Goal: Task Accomplishment & Management: Manage account settings

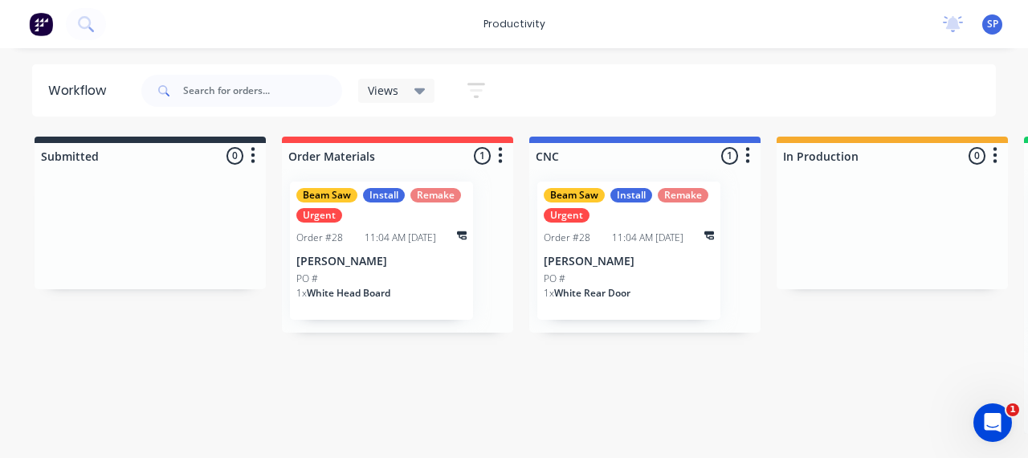
click at [421, 286] on div "1 x White Head Board" at bounding box center [381, 299] width 170 height 27
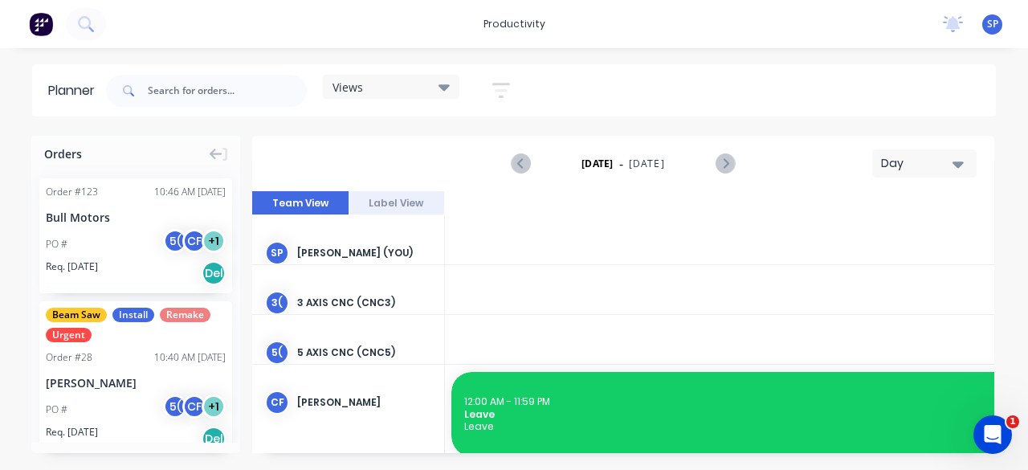
scroll to position [0, 2828]
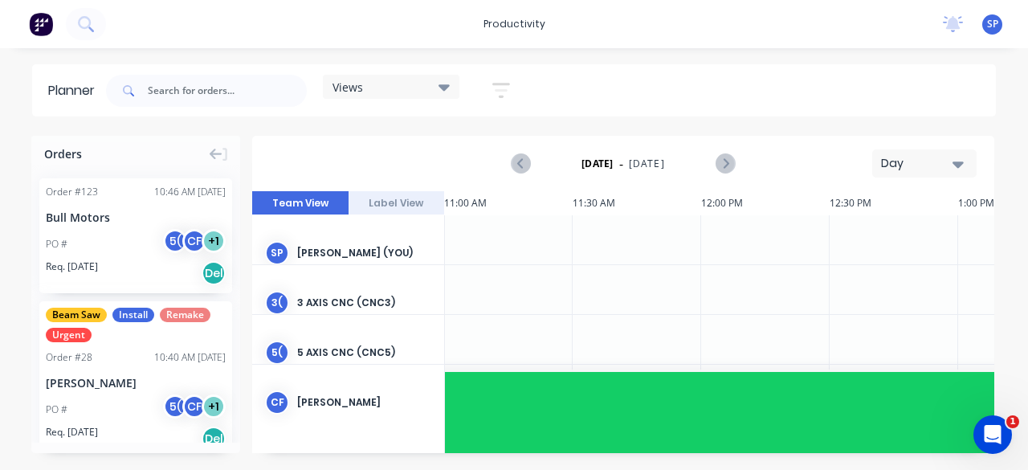
click at [284, 54] on div "productivity productivity Workflow Planner Delivery Scheduling Timesheets No ne…" at bounding box center [514, 235] width 1028 height 470
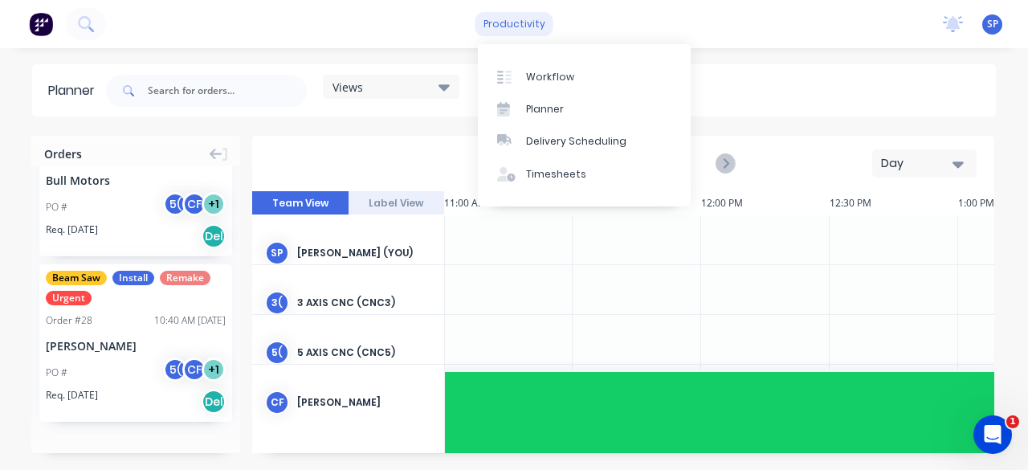
click at [516, 14] on div "productivity" at bounding box center [514, 24] width 78 height 24
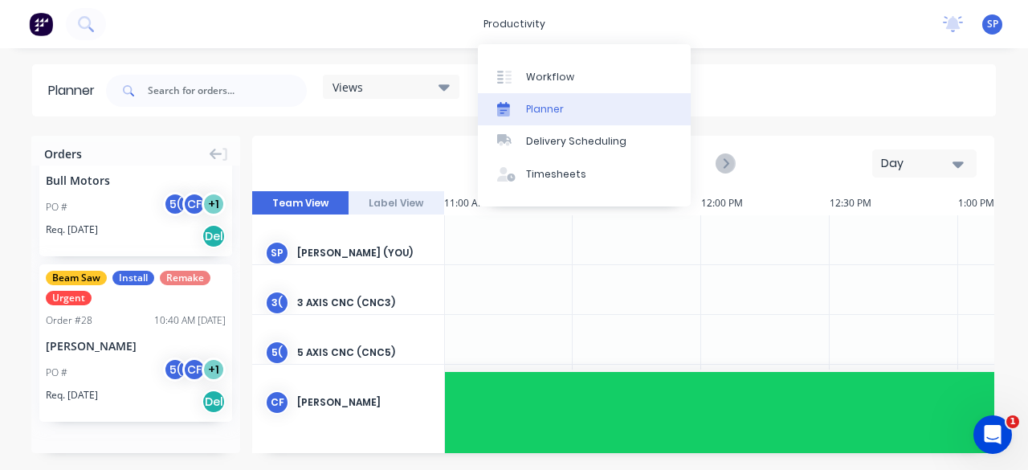
click at [524, 97] on link "Planner" at bounding box center [584, 109] width 213 height 32
click at [541, 75] on div "Workflow" at bounding box center [550, 77] width 48 height 14
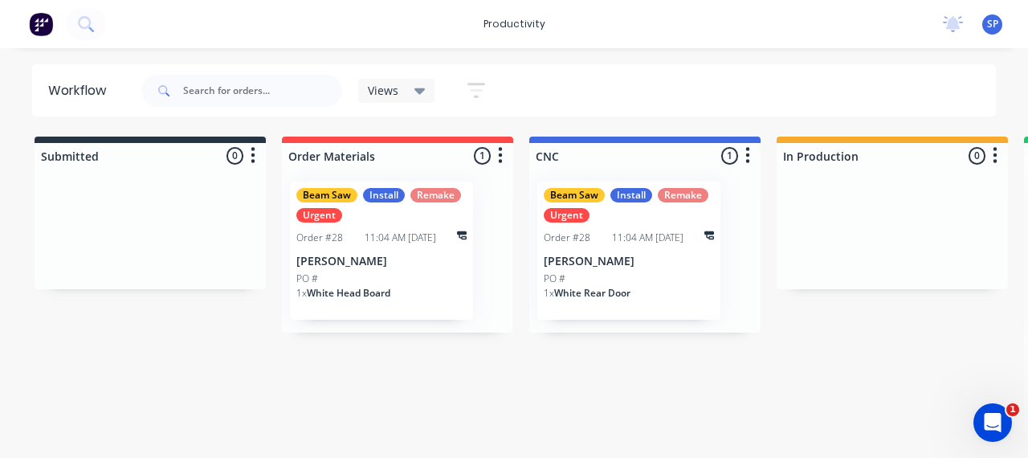
click at [413, 242] on div "11:04 AM 15/08/25" at bounding box center [400, 238] width 71 height 14
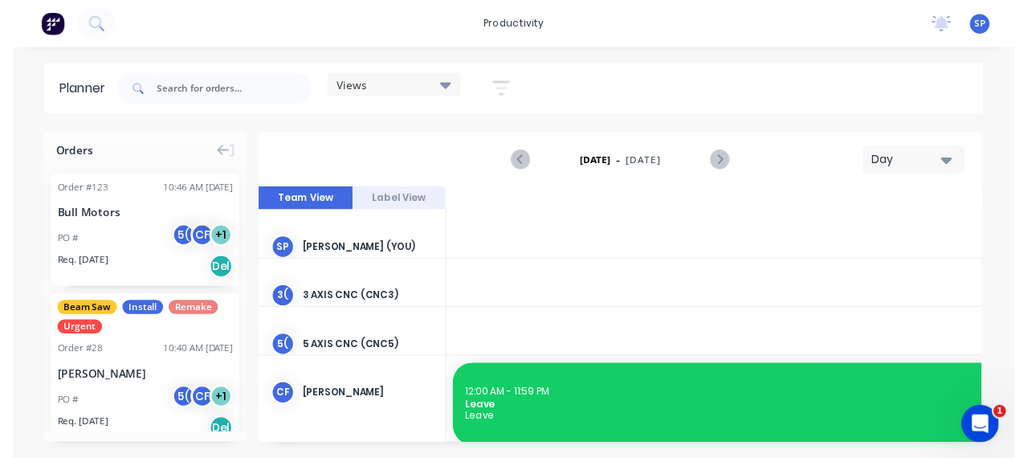
scroll to position [0, 2828]
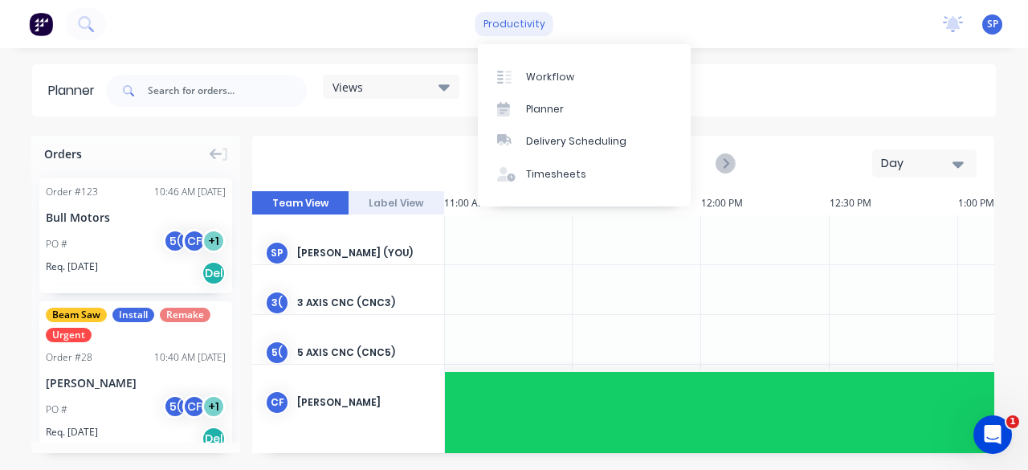
click at [528, 25] on div "productivity" at bounding box center [514, 24] width 78 height 24
click at [534, 51] on div "Workflow Planner Delivery Scheduling Timesheets" at bounding box center [584, 125] width 213 height 162
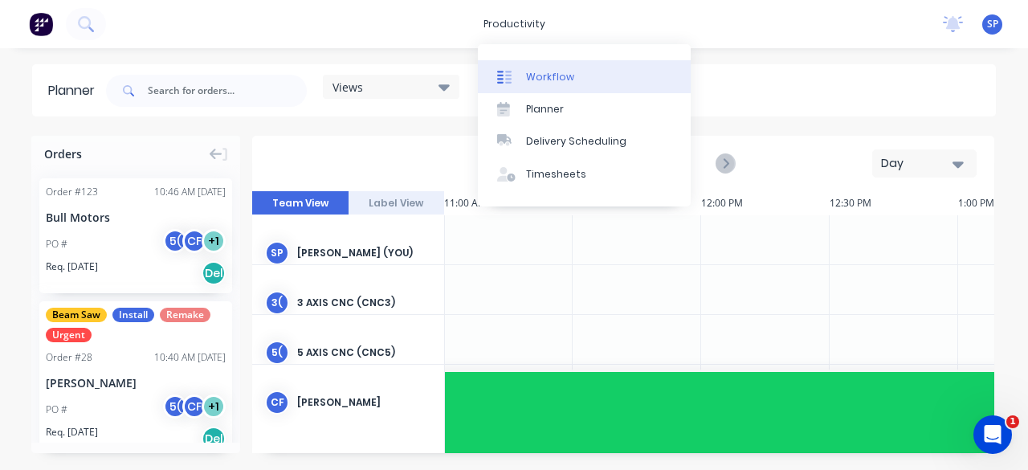
click at [532, 70] on div "Workflow" at bounding box center [550, 77] width 48 height 14
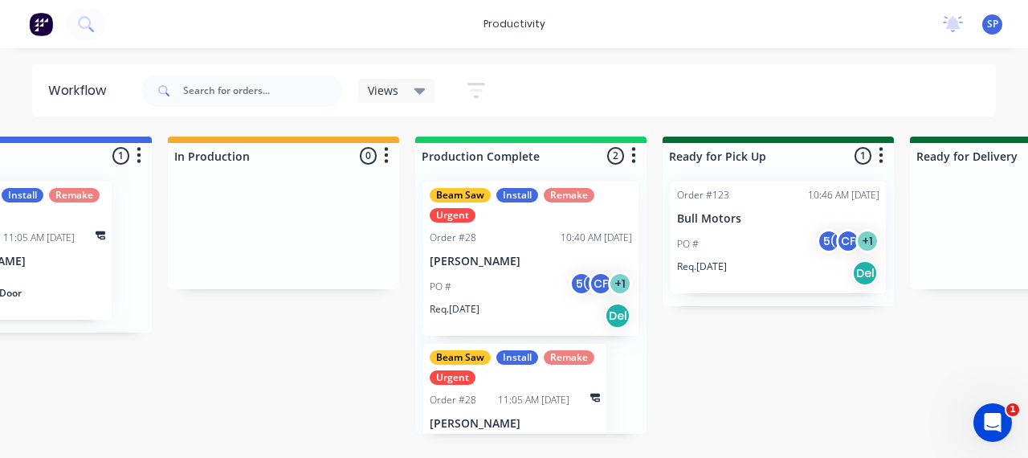
scroll to position [0, 862]
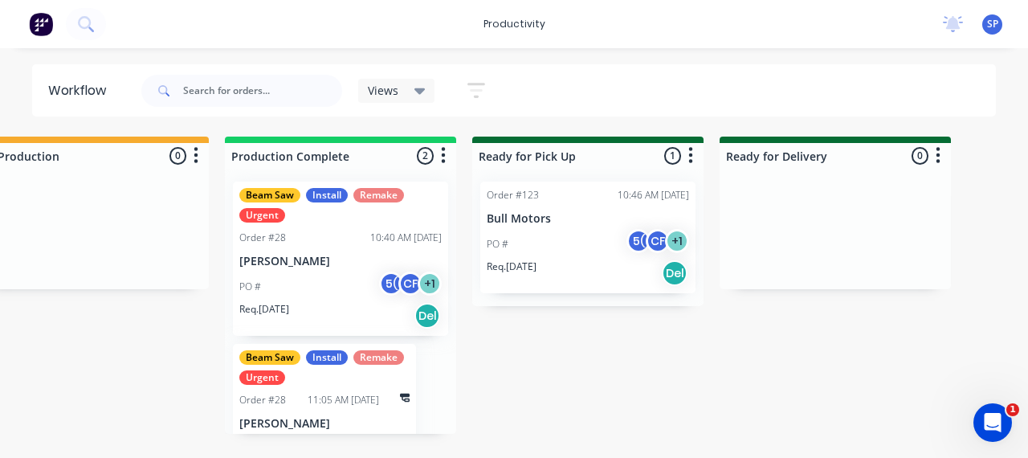
scroll to position [0, 815]
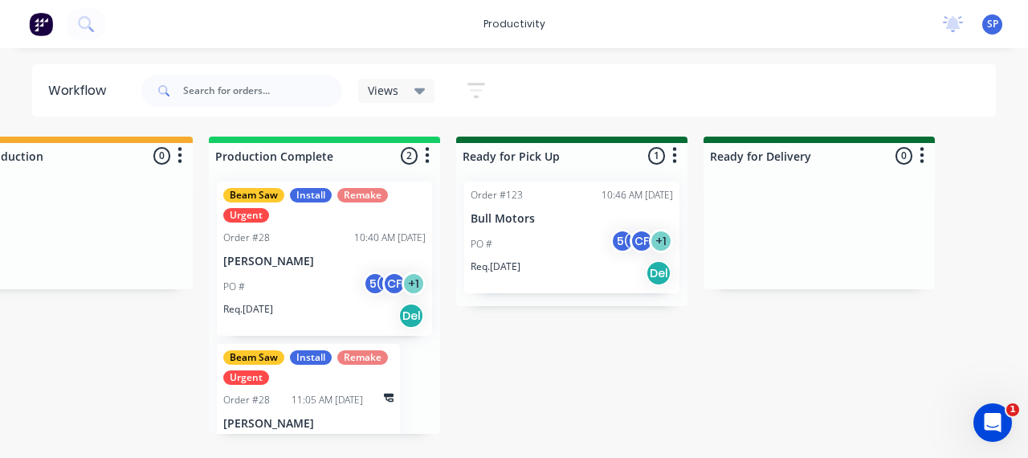
click at [532, 266] on div "Req. 07/11/25 Del" at bounding box center [572, 272] width 202 height 27
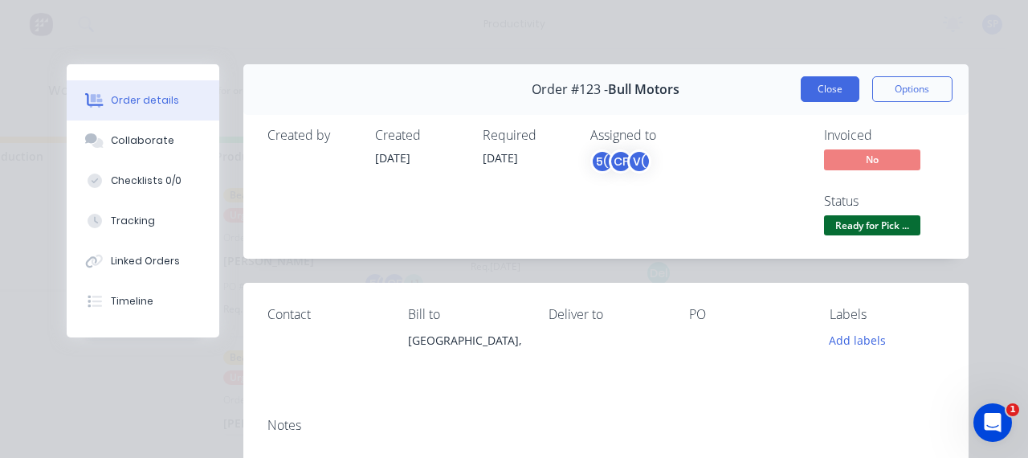
click at [828, 92] on button "Close" at bounding box center [830, 89] width 59 height 26
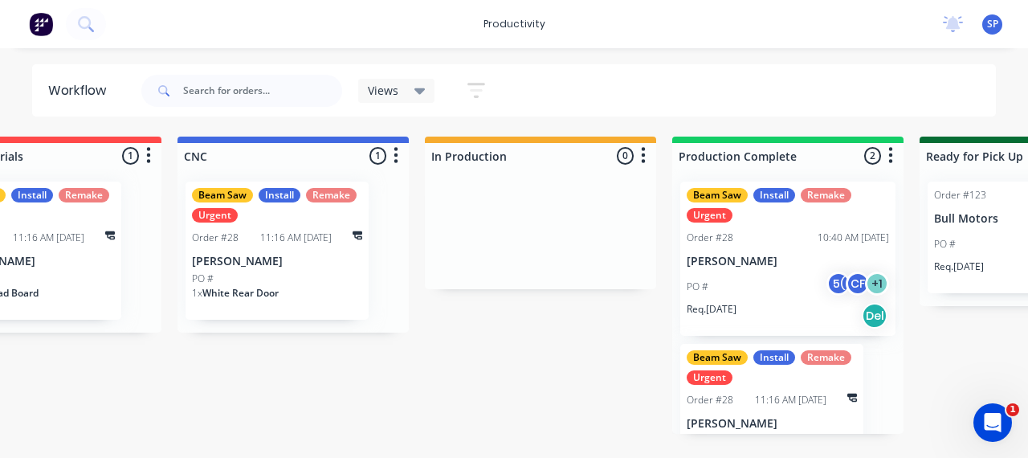
scroll to position [0, 343]
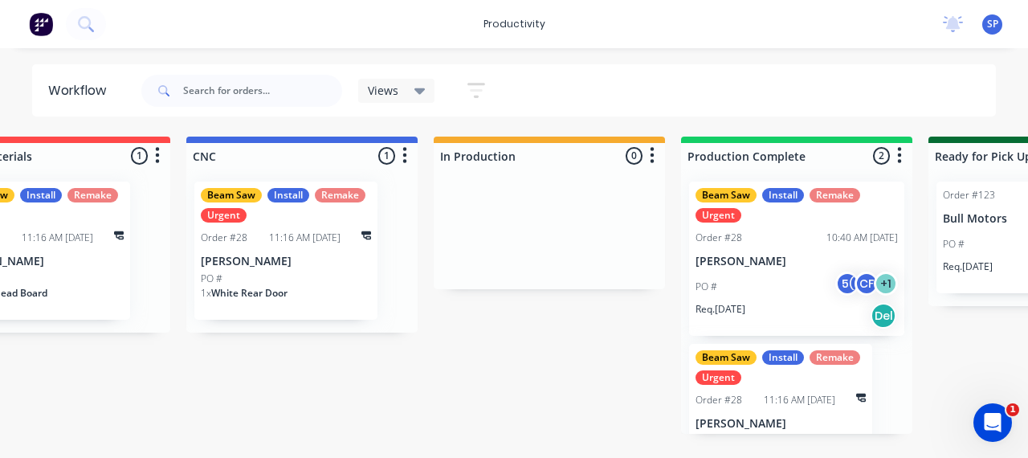
click at [283, 259] on p "Tiffani Makharti" at bounding box center [286, 262] width 170 height 14
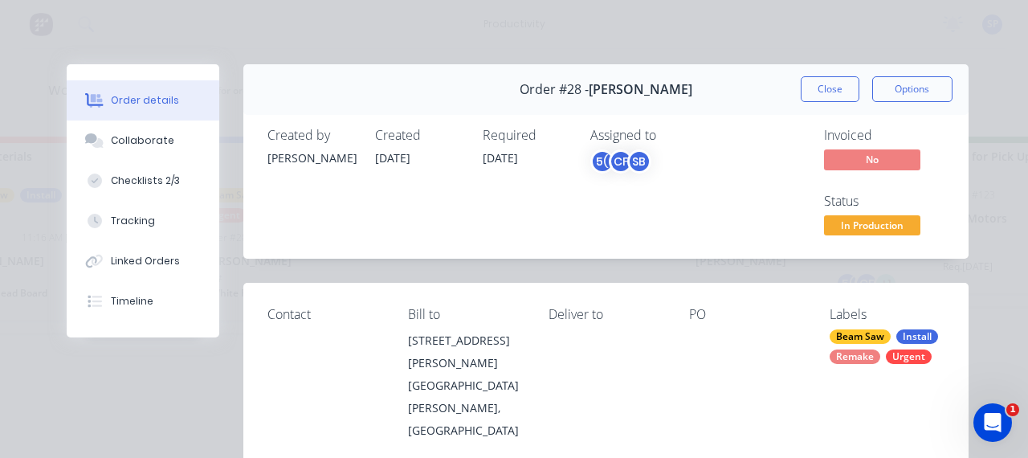
scroll to position [64, 0]
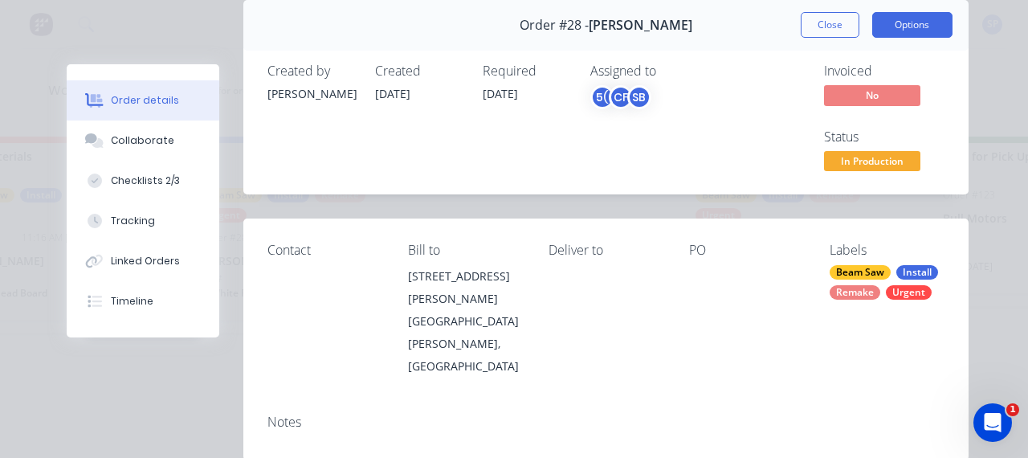
click at [901, 27] on button "Options" at bounding box center [912, 25] width 80 height 26
click at [716, 41] on div "Order #28 - Tiffani Makharti Close Options" at bounding box center [605, 25] width 725 height 51
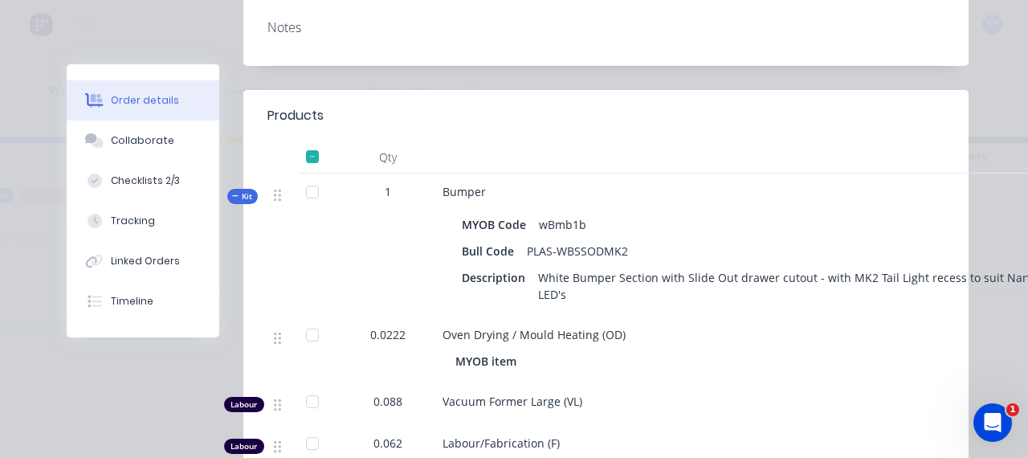
scroll to position [0, 651]
drag, startPoint x: 96, startPoint y: 39, endPoint x: 74, endPoint y: 37, distance: 22.5
drag, startPoint x: 74, startPoint y: 37, endPoint x: 701, endPoint y: 39, distance: 627.3
click at [701, 39] on div "Notes" at bounding box center [605, 36] width 725 height 59
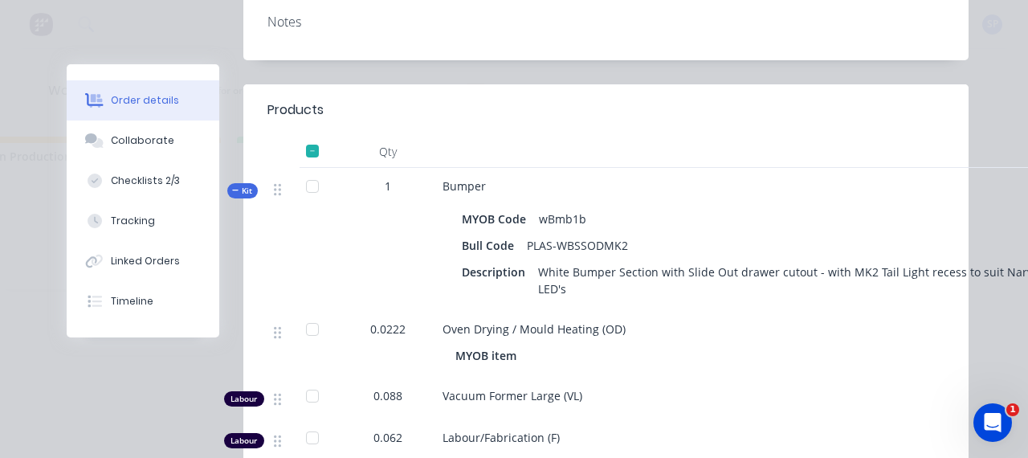
scroll to position [0, 788]
click at [821, 194] on div at bounding box center [758, 200] width 630 height 13
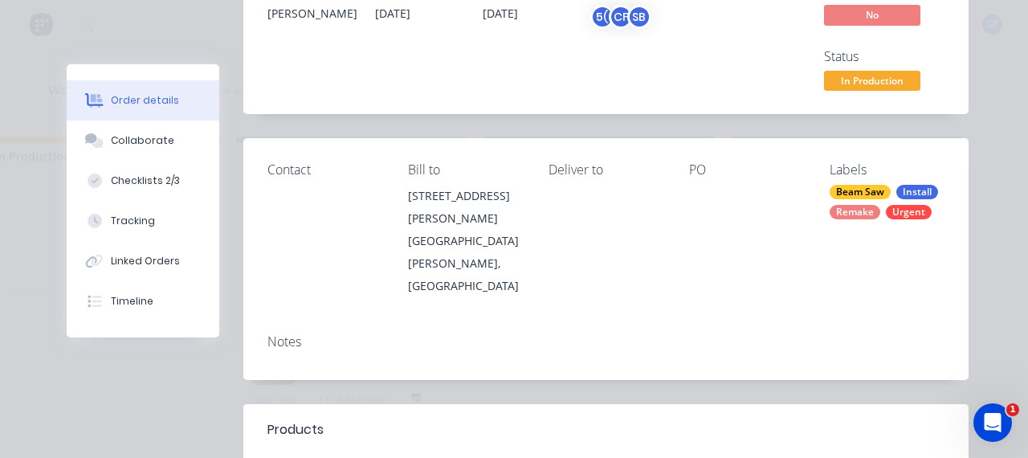
scroll to position [0, 0]
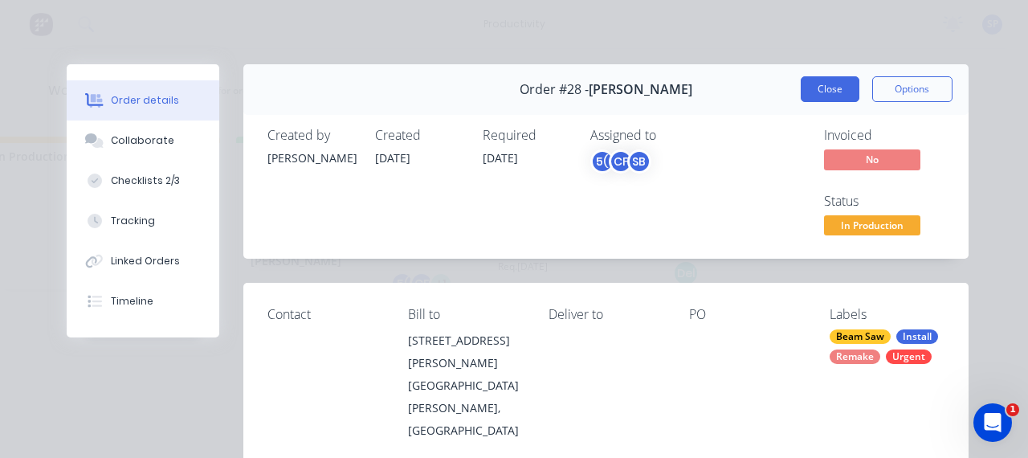
click at [833, 99] on button "Close" at bounding box center [830, 89] width 59 height 26
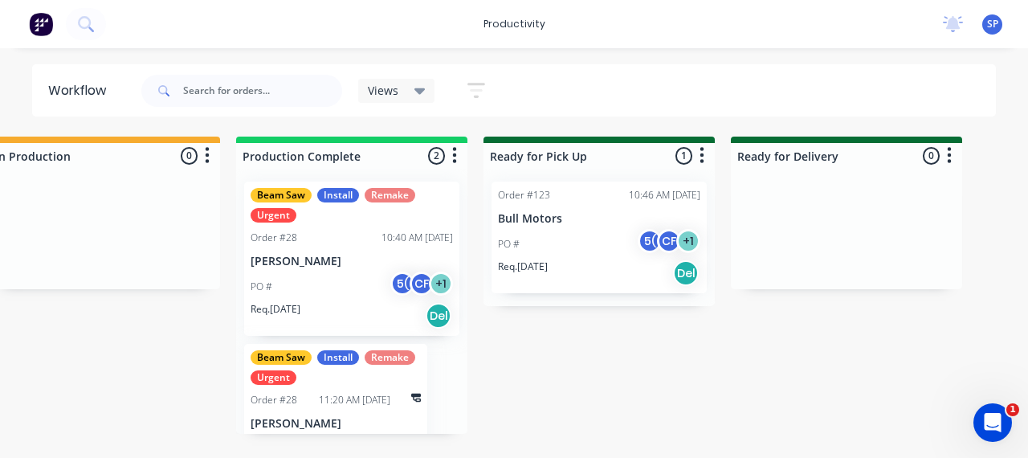
click at [818, 94] on div "Views Save new view None (Default) edit Show/Hide statuses Show line item cards…" at bounding box center [567, 91] width 859 height 48
click at [328, 272] on div "PO # 5( CF + 1" at bounding box center [352, 286] width 202 height 31
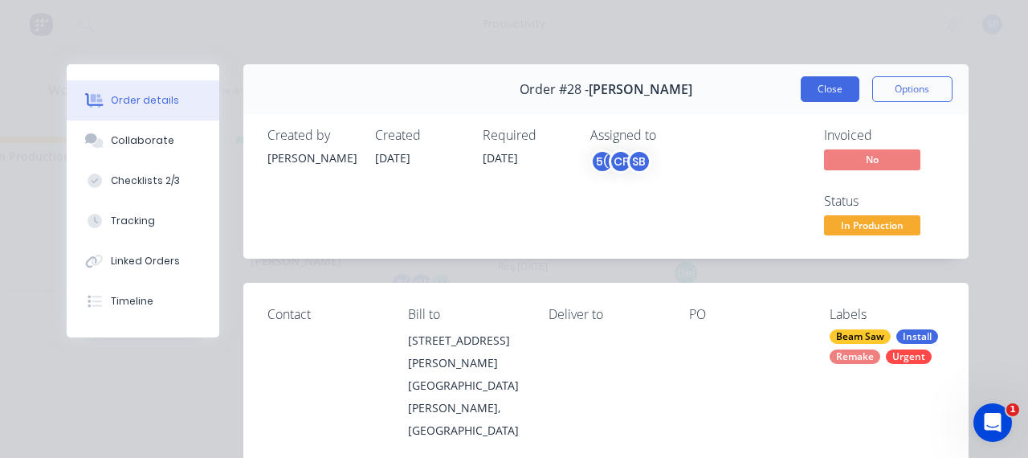
click at [822, 95] on button "Close" at bounding box center [830, 89] width 59 height 26
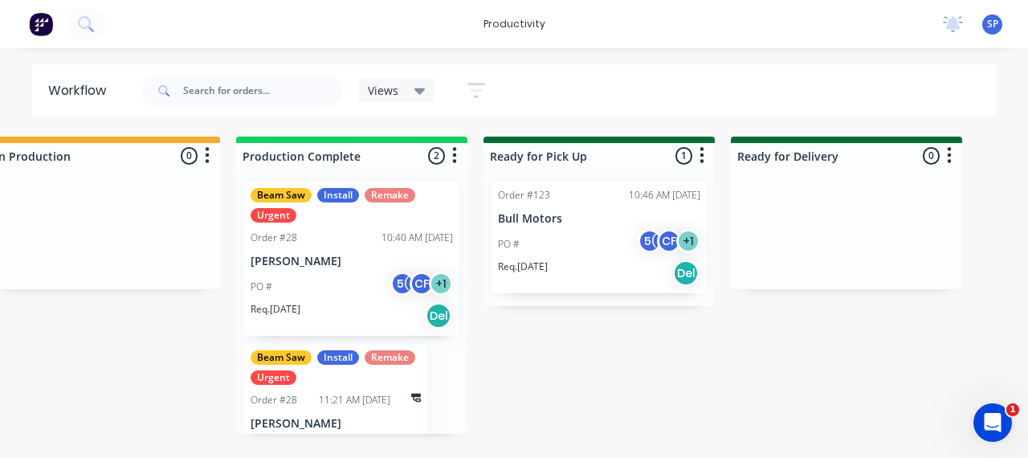
click at [747, 398] on div "Submitted 0 Sort By Created date Required date Order number Customer name Most …" at bounding box center [306, 285] width 2213 height 297
click at [830, 361] on div "Submitted 0 Sort By Created date Required date Order number Customer name Most …" at bounding box center [306, 285] width 2213 height 297
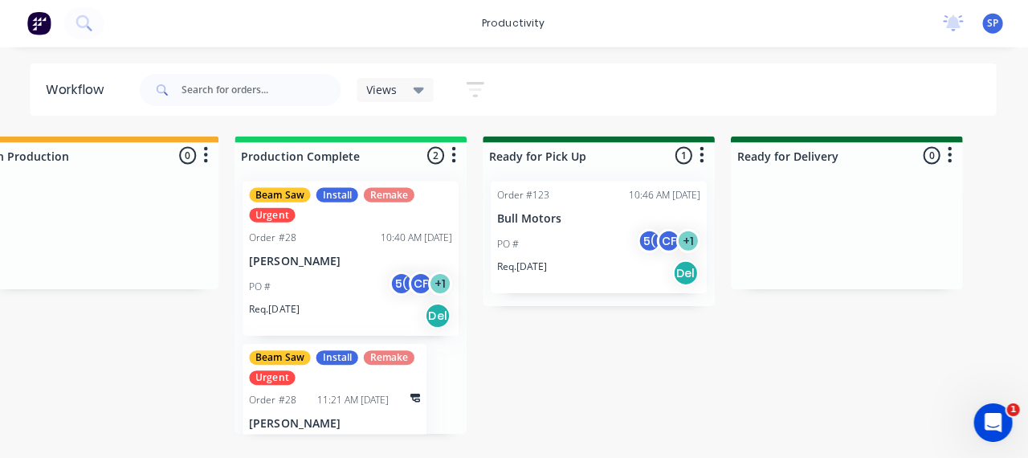
scroll to position [0, 787]
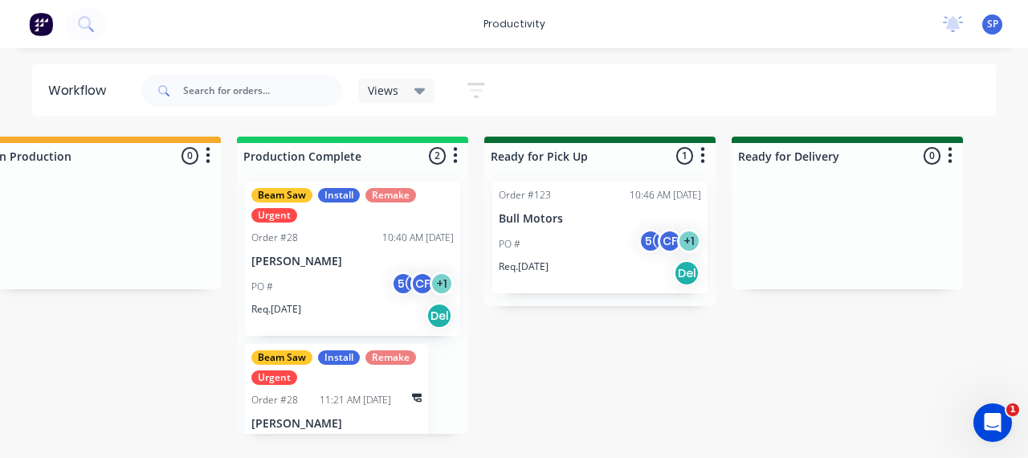
click at [938, 342] on div "Submitted 0 Sort By Created date Required date Order number Customer name Most …" at bounding box center [307, 285] width 2213 height 297
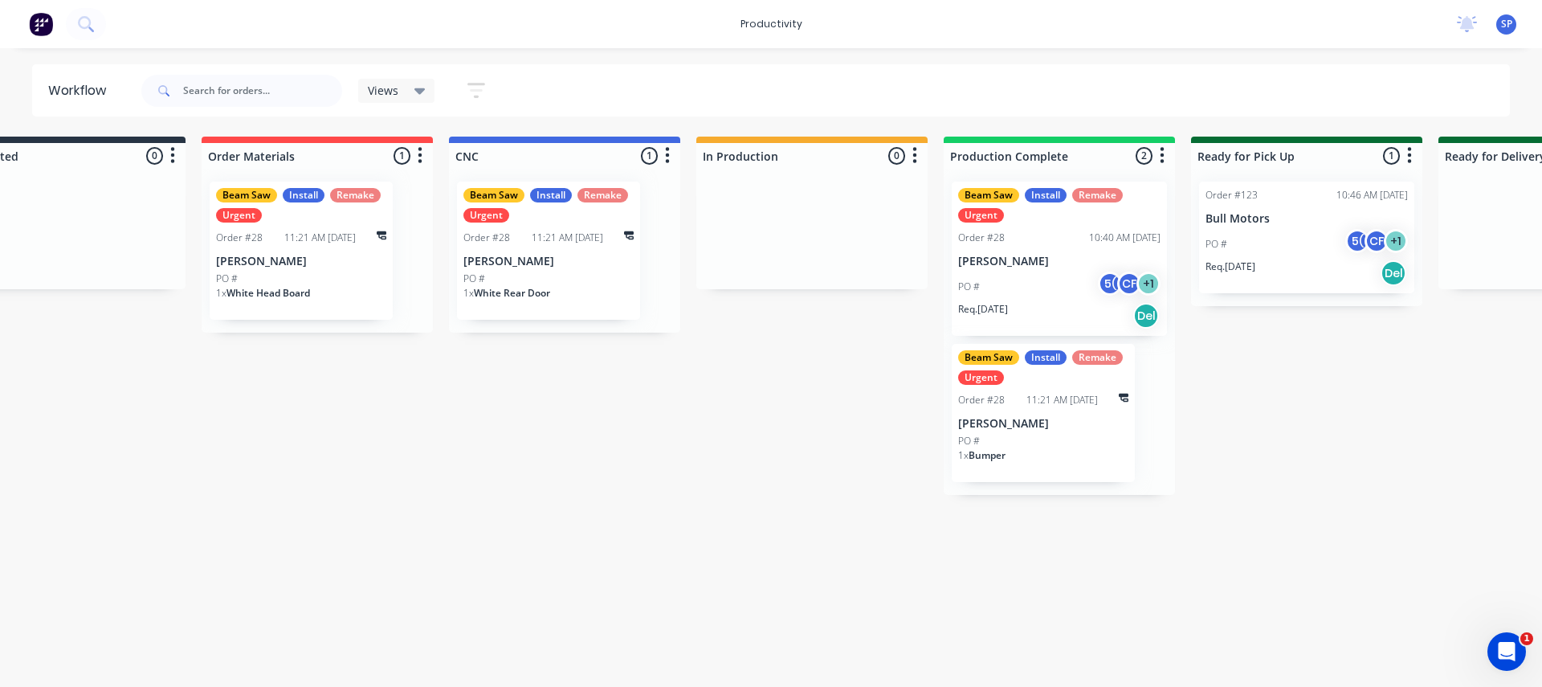
scroll to position [0, 0]
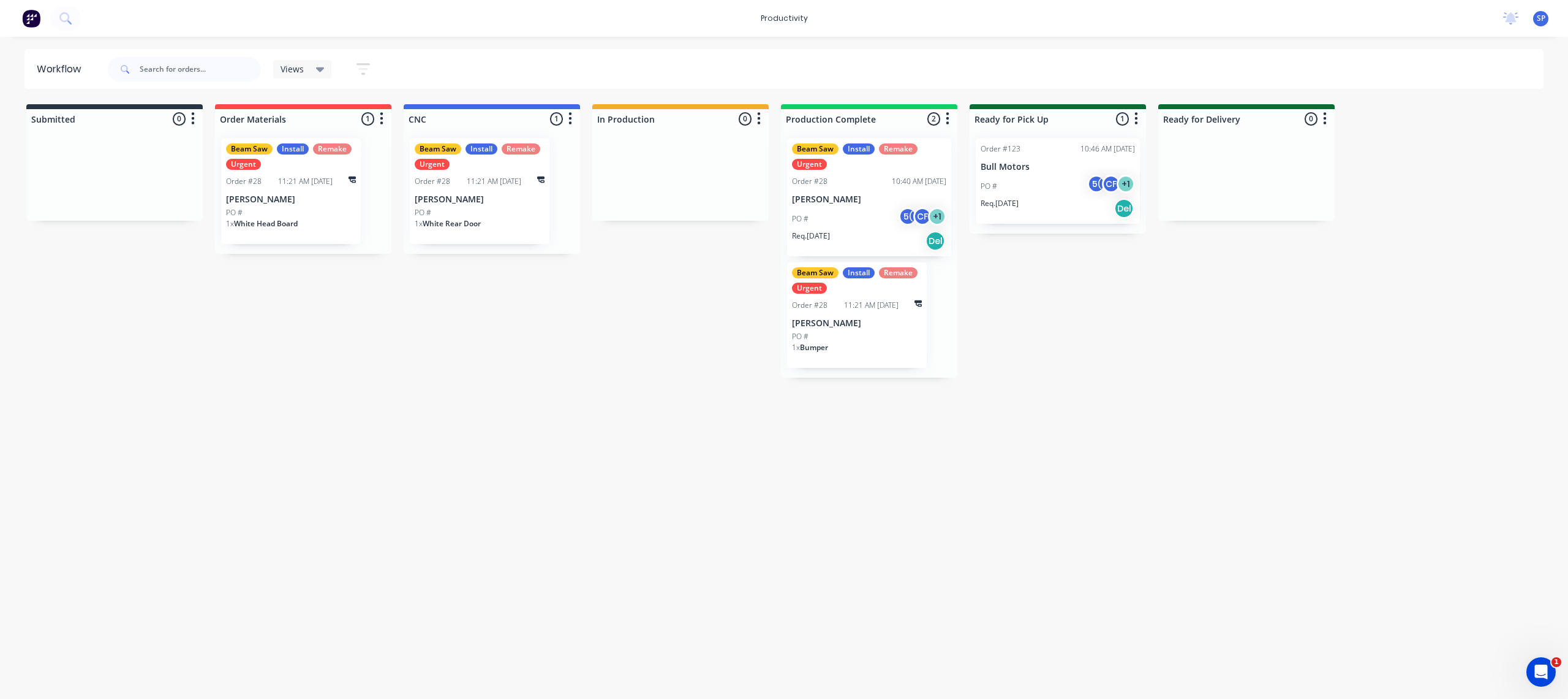
drag, startPoint x: 783, startPoint y: 8, endPoint x: 1085, endPoint y: 457, distance: 541.1
click at [783, 358] on div "Workflow Views Save new view None (Default) edit Show/Hide statuses Show line i…" at bounding box center [784, 361] width 1568 height 625
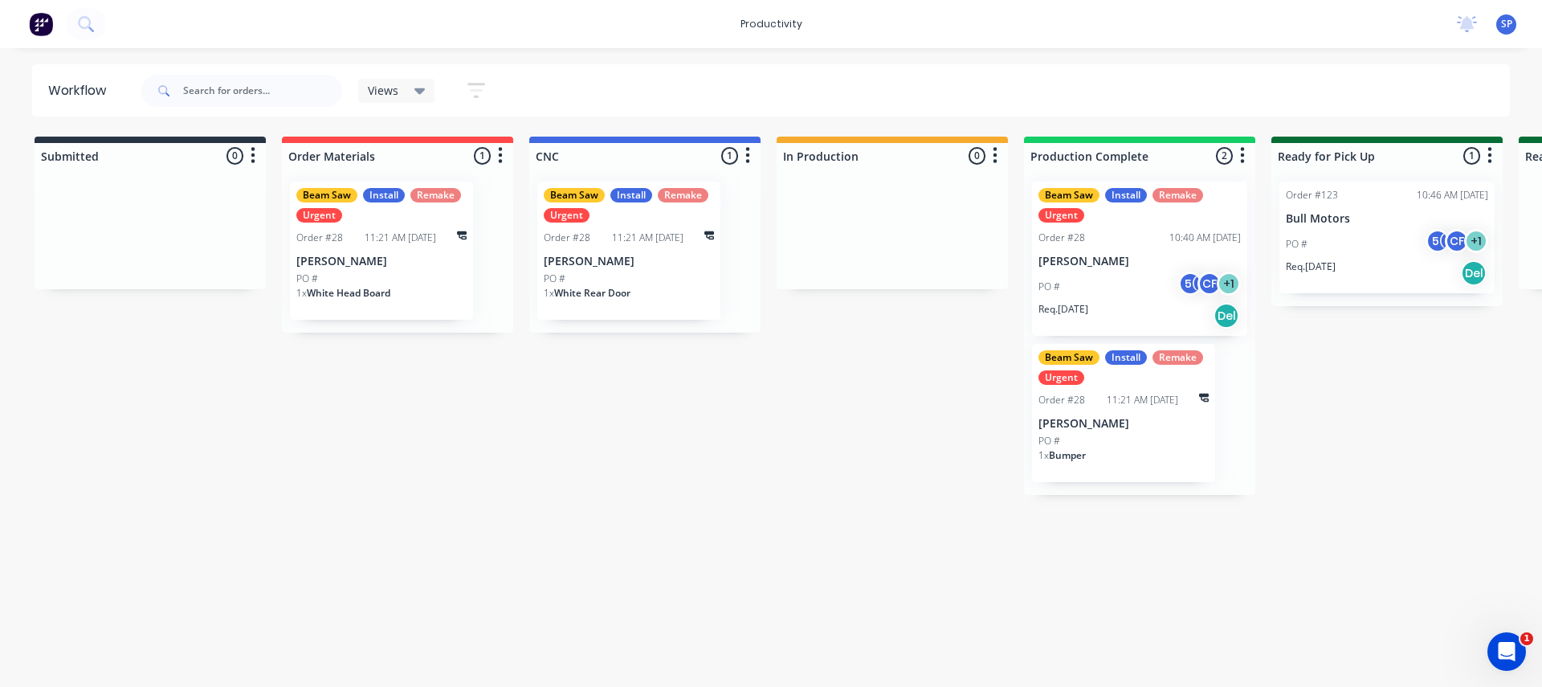
drag, startPoint x: 1983, startPoint y: 2, endPoint x: 934, endPoint y: 479, distance: 1152.6
click at [934, 469] on div "Submitted 0 Sort By Created date Required date Order number Customer name Most …" at bounding box center [1094, 316] width 2213 height 358
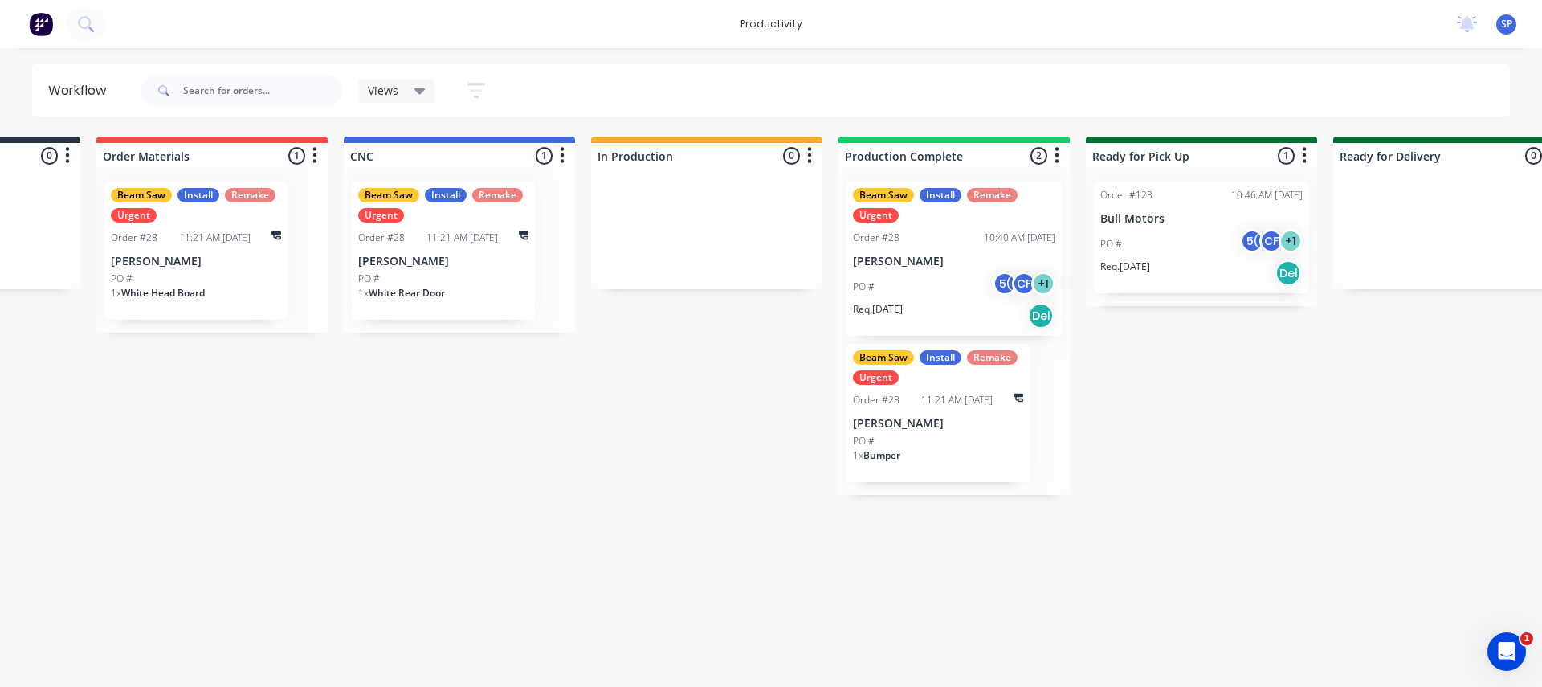
scroll to position [0, 248]
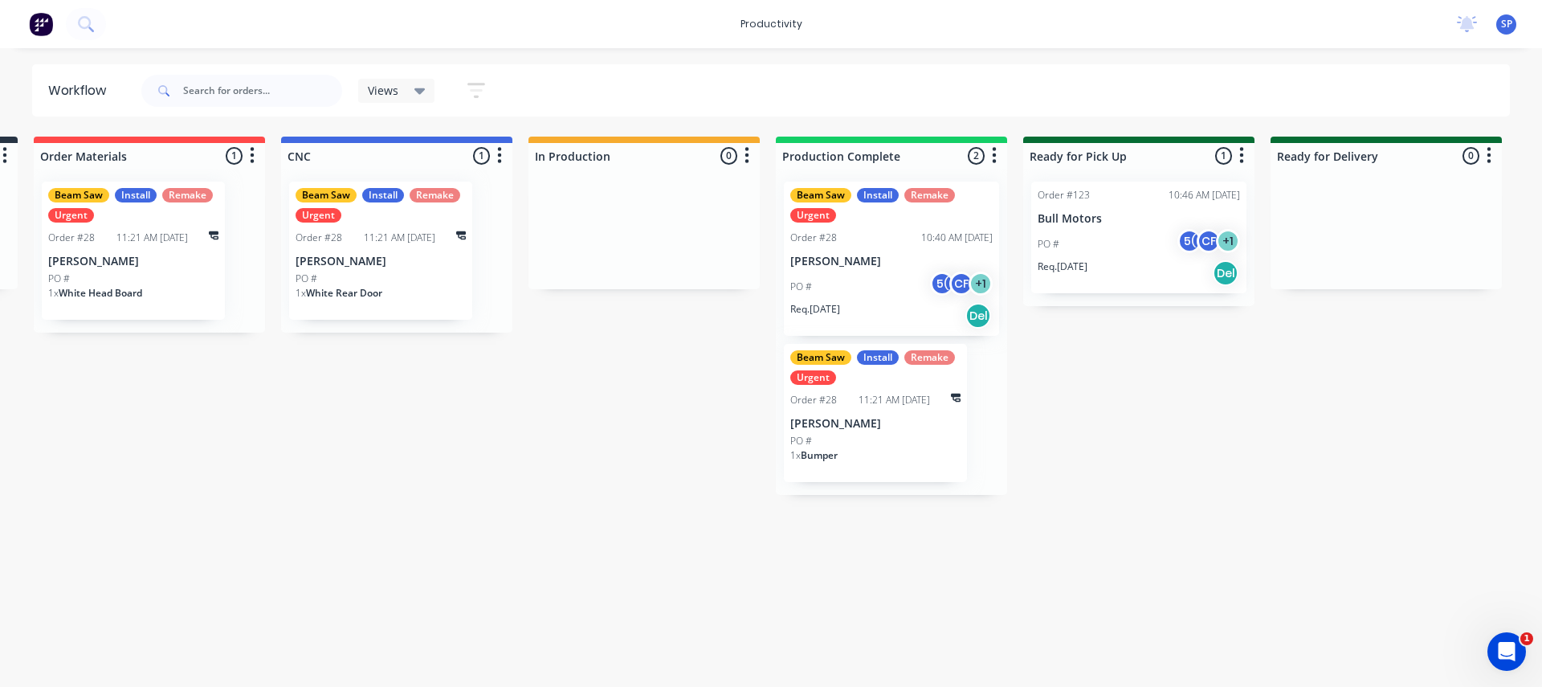
drag, startPoint x: 1522, startPoint y: 2, endPoint x: 606, endPoint y: 491, distance: 1038.0
click at [606, 469] on div "Submitted 0 Sort By Created date Required date Order number Customer name Most …" at bounding box center [846, 316] width 2213 height 358
drag, startPoint x: 1487, startPoint y: 36, endPoint x: 484, endPoint y: 497, distance: 1104.0
click at [484, 469] on div "Workflow Views Save new view None (Default) edit Show/Hide statuses Show line i…" at bounding box center [523, 359] width 1542 height 590
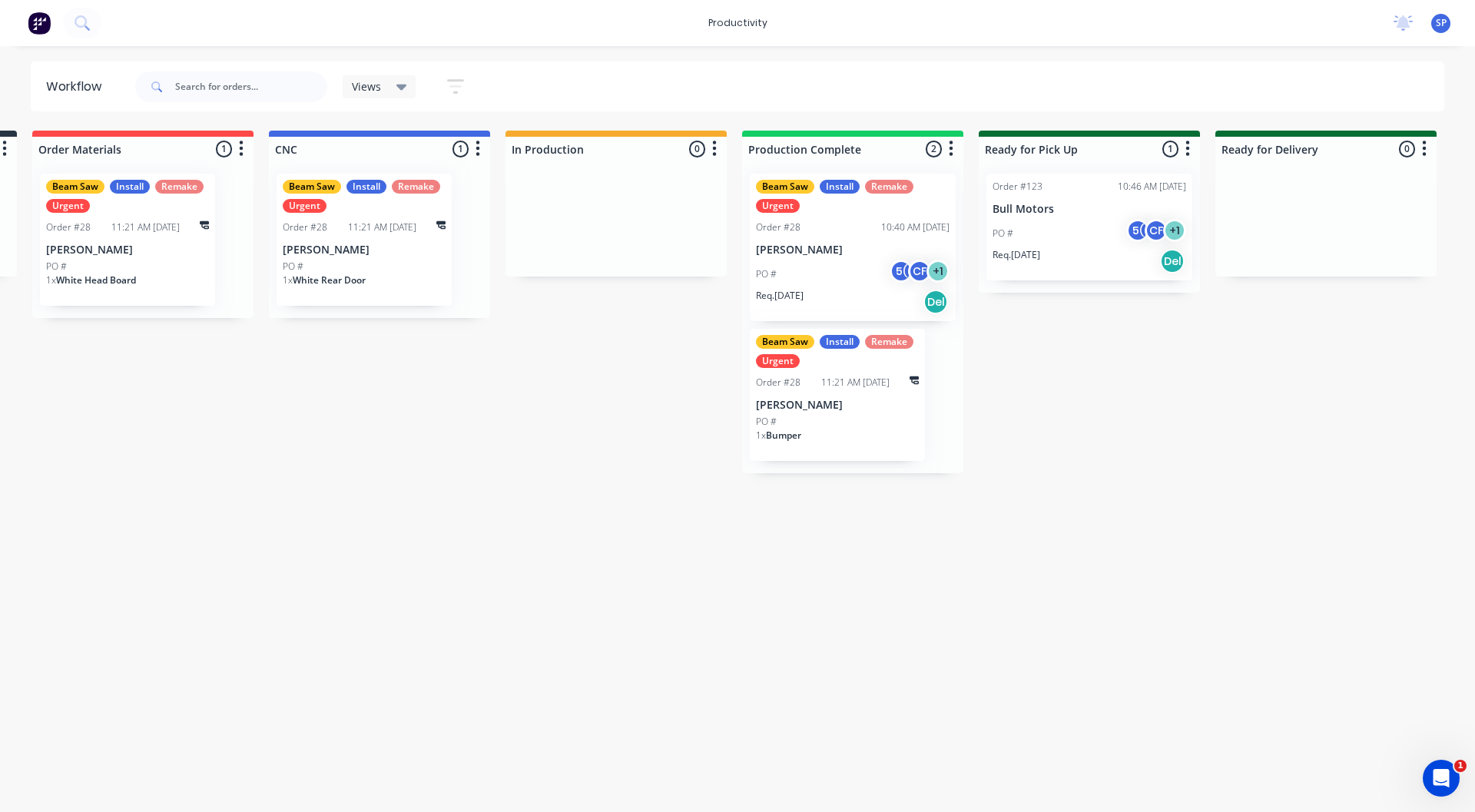
click at [982, 449] on div "Submitted 0 Sort By Created date Required date Order number Customer name Most …" at bounding box center [809, 302] width 2117 height 342
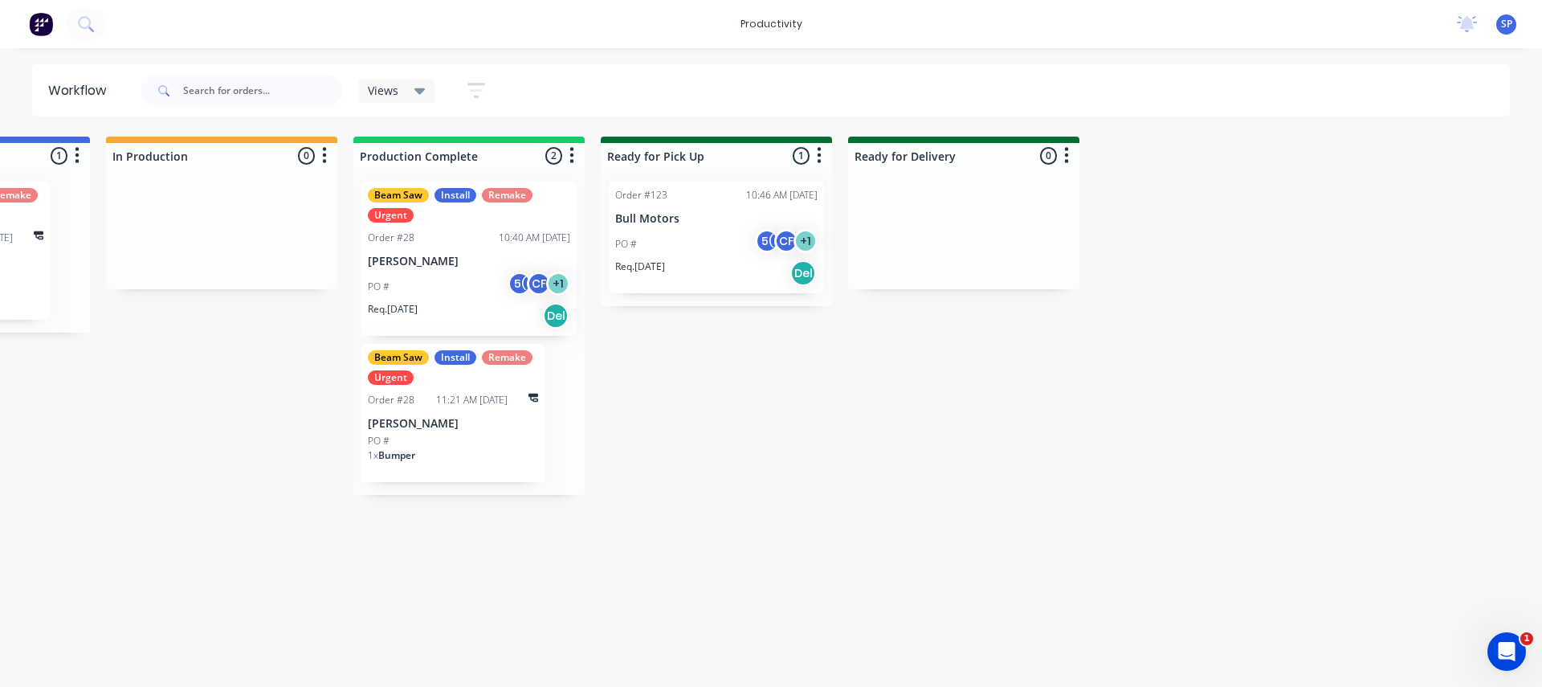
scroll to position [0, 670]
click at [1027, 167] on div "Submitted 0 Sort By Created date Required date Order number Customer name Most …" at bounding box center [424, 316] width 2213 height 358
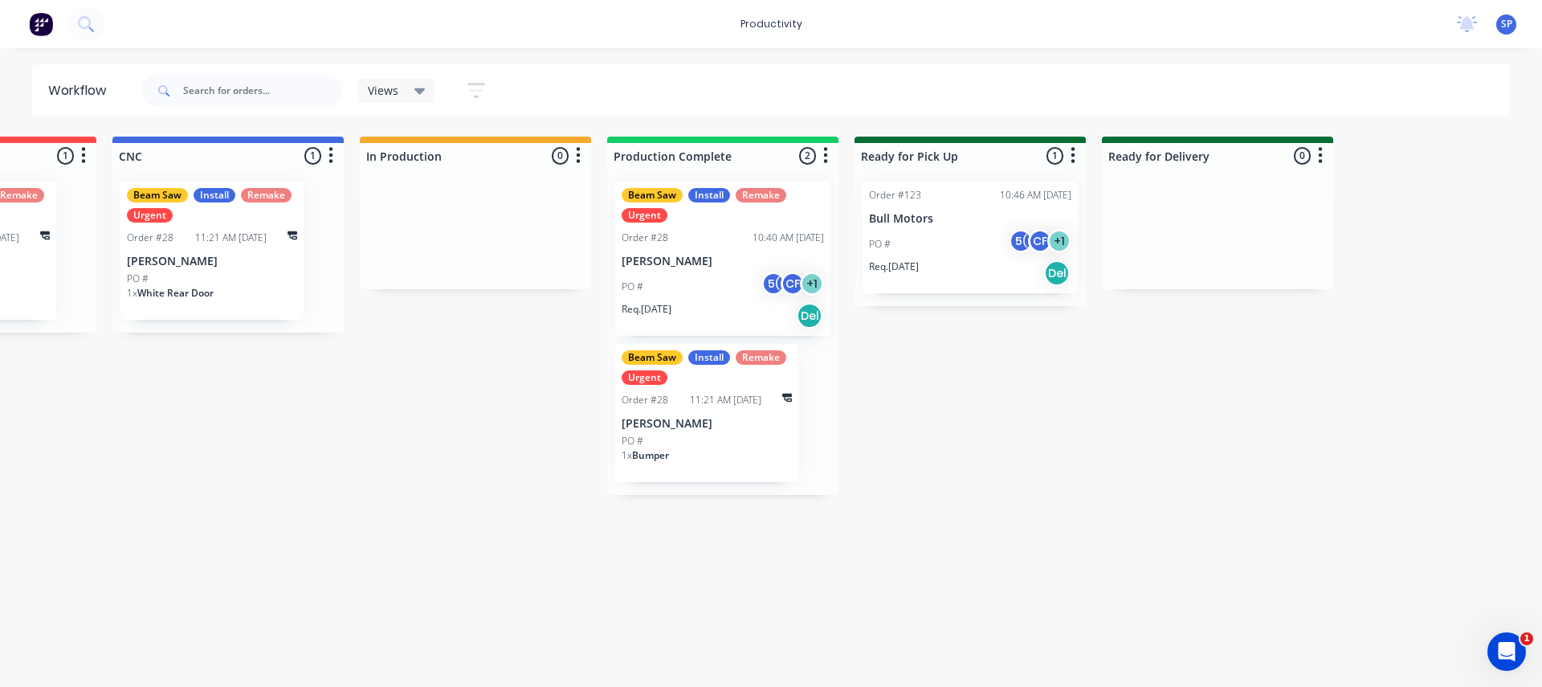
scroll to position [0, 671]
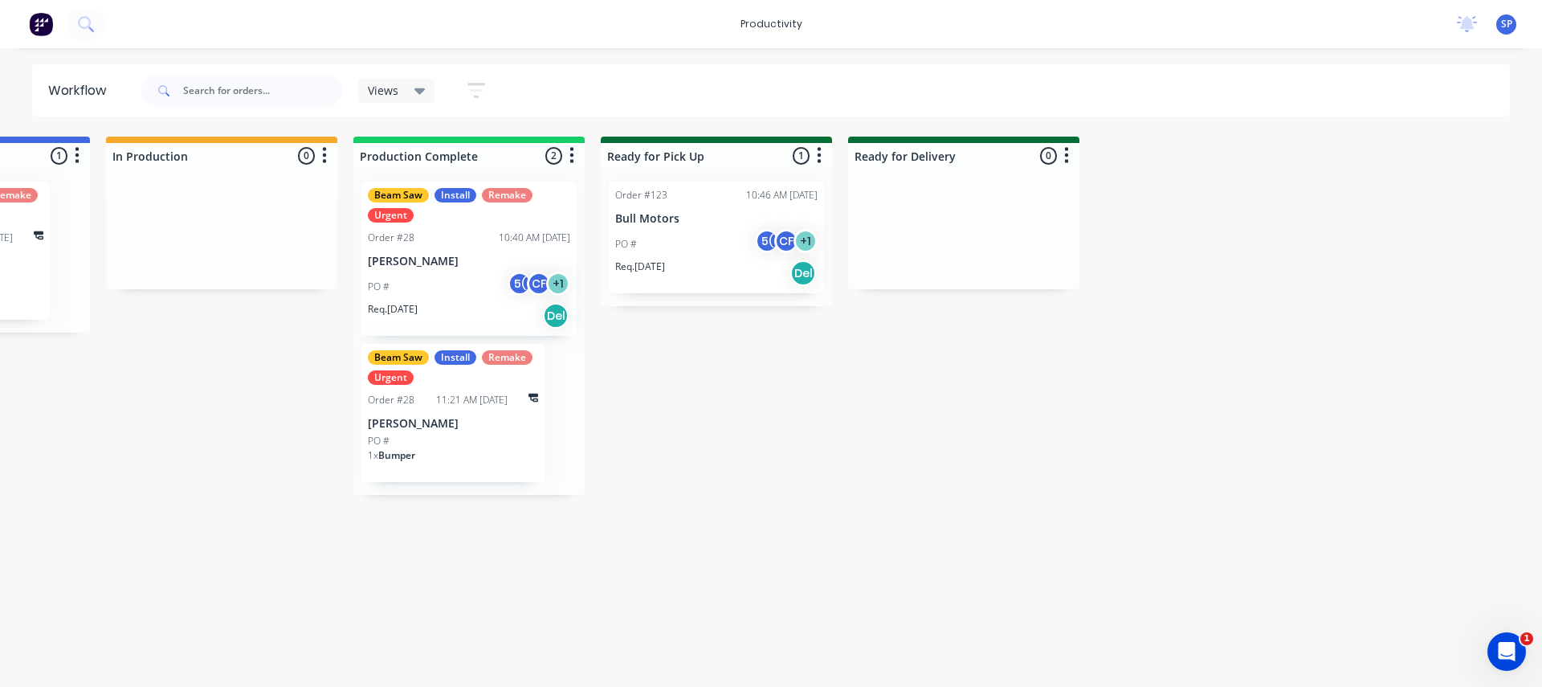
click at [1027, 197] on div "Submitted 0 Sort By Created date Required date Order number Customer name Most …" at bounding box center [423, 316] width 2213 height 358
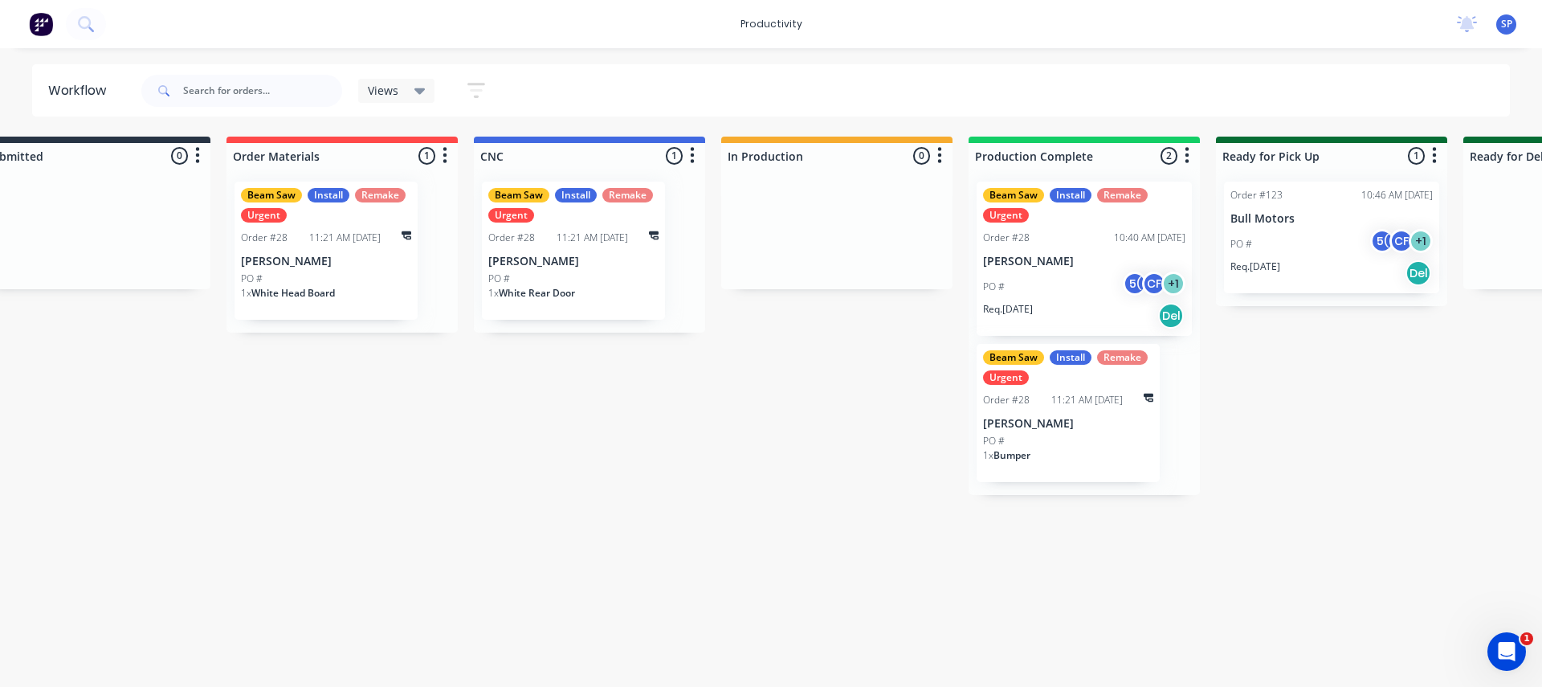
scroll to position [0, 5]
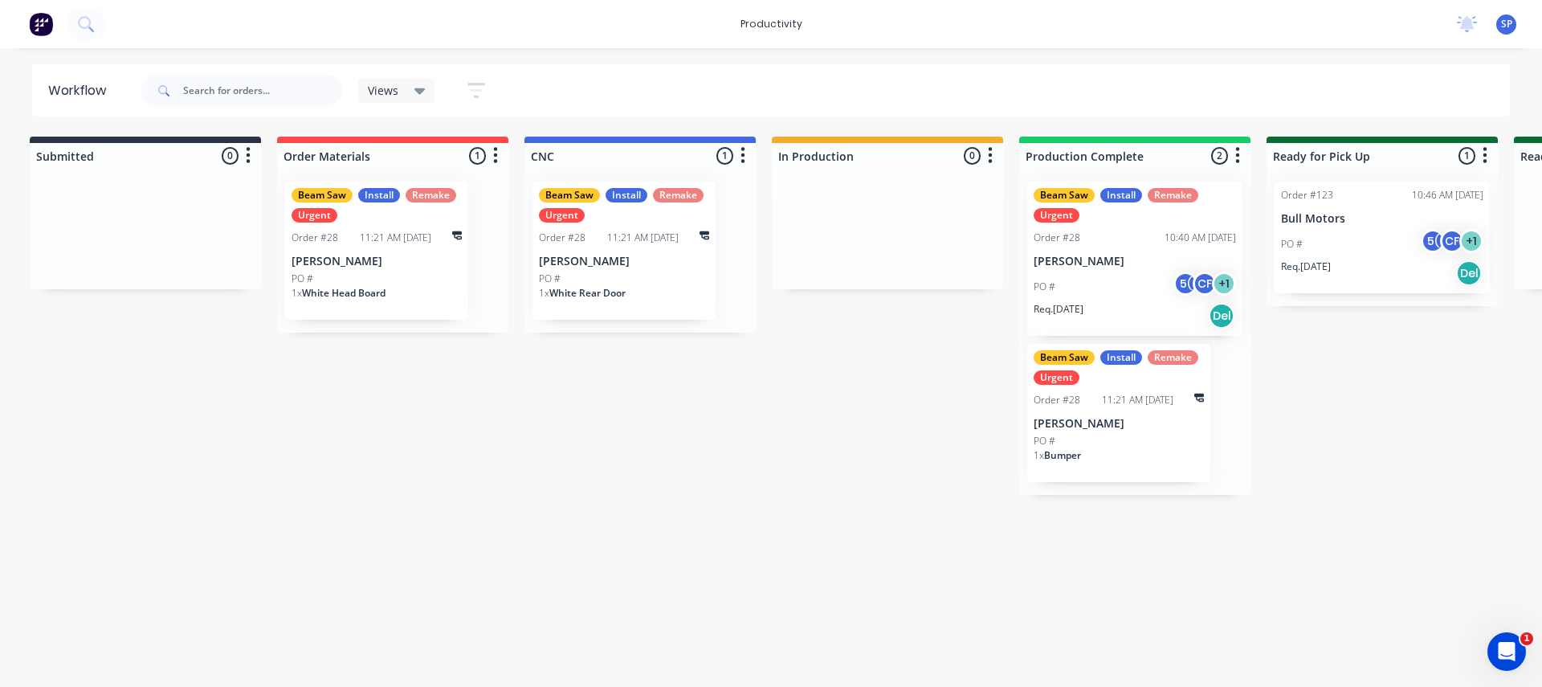
click at [424, 71] on div "Views Save new view None (Default) edit Show/Hide statuses Show line item cards…" at bounding box center [320, 91] width 365 height 48
click at [401, 97] on div "Views" at bounding box center [396, 91] width 77 height 24
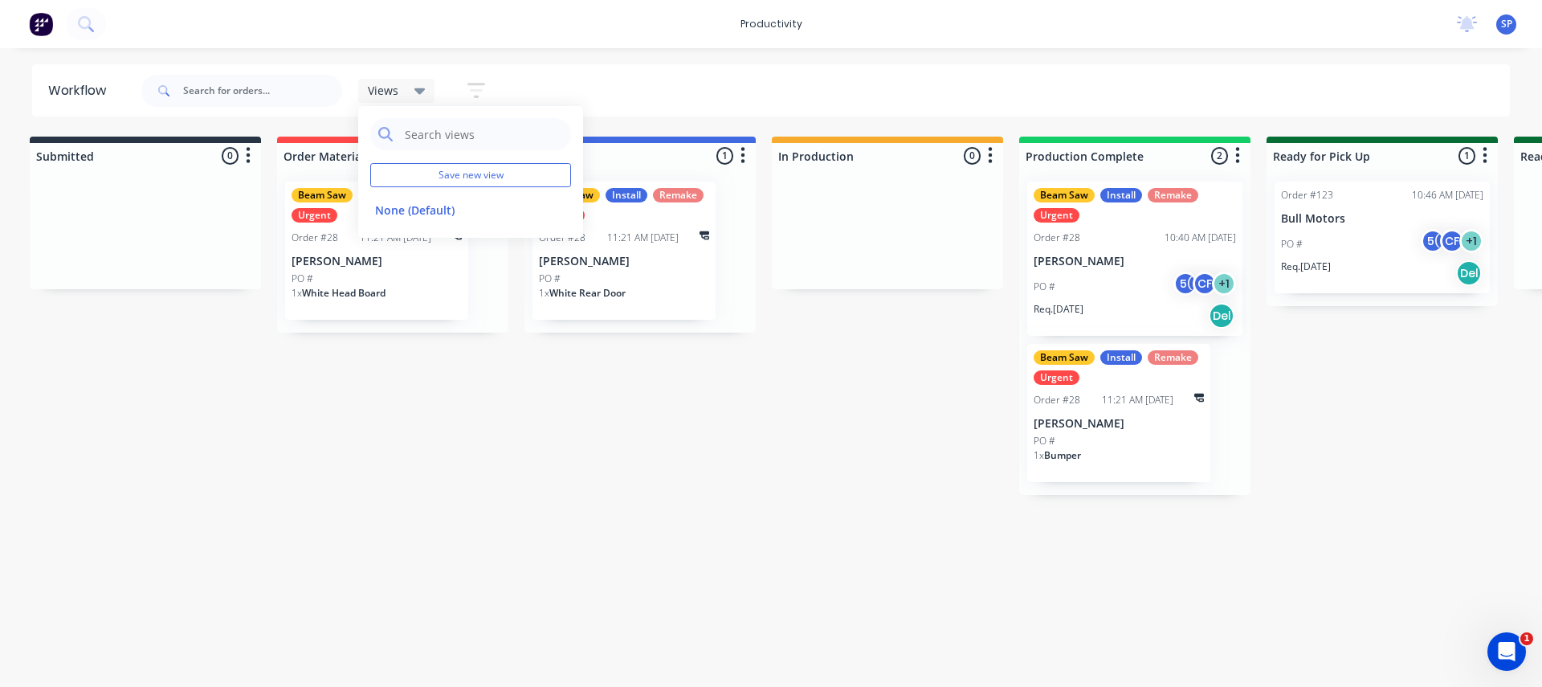
click at [463, 86] on button "button" at bounding box center [476, 90] width 51 height 31
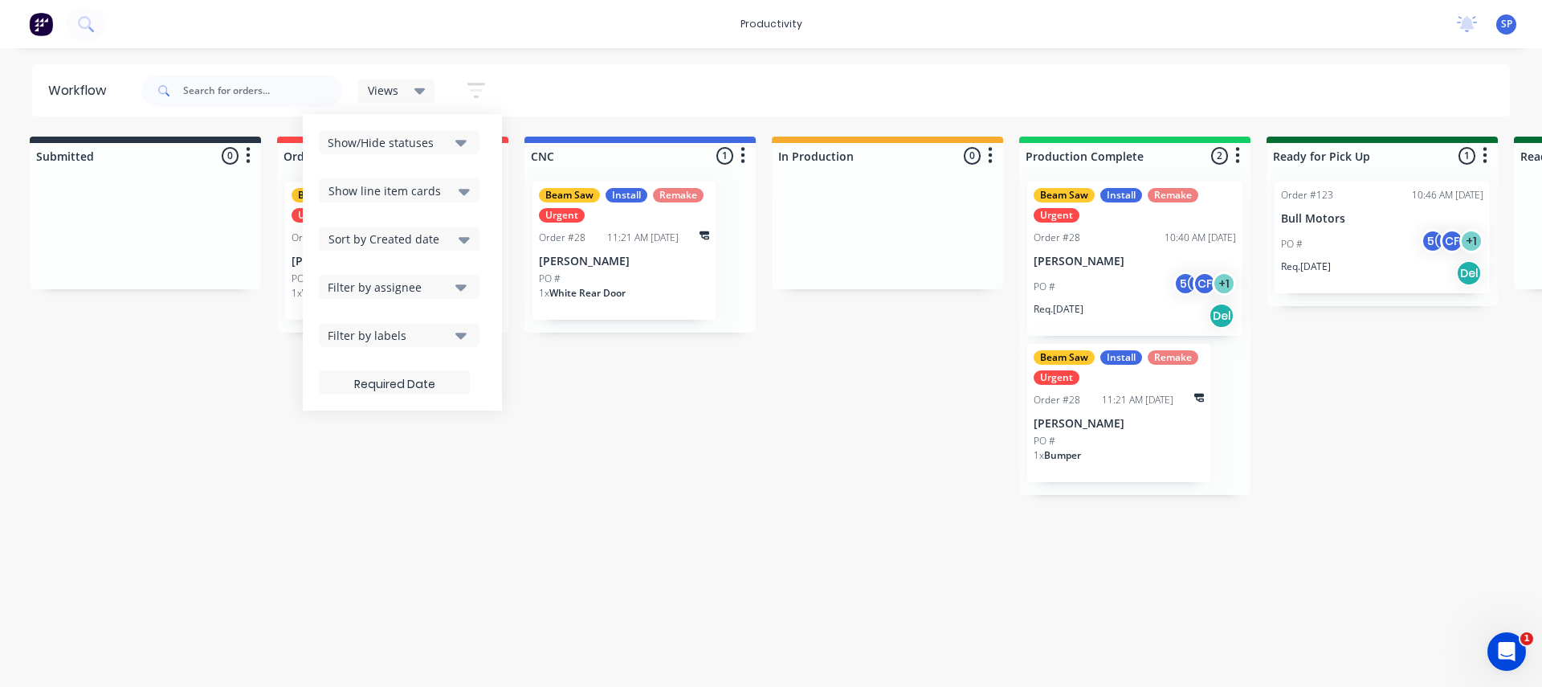
click at [122, 392] on div "Submitted 0 Sort By Created date Required date Order number Customer name Most …" at bounding box center [1089, 316] width 2213 height 358
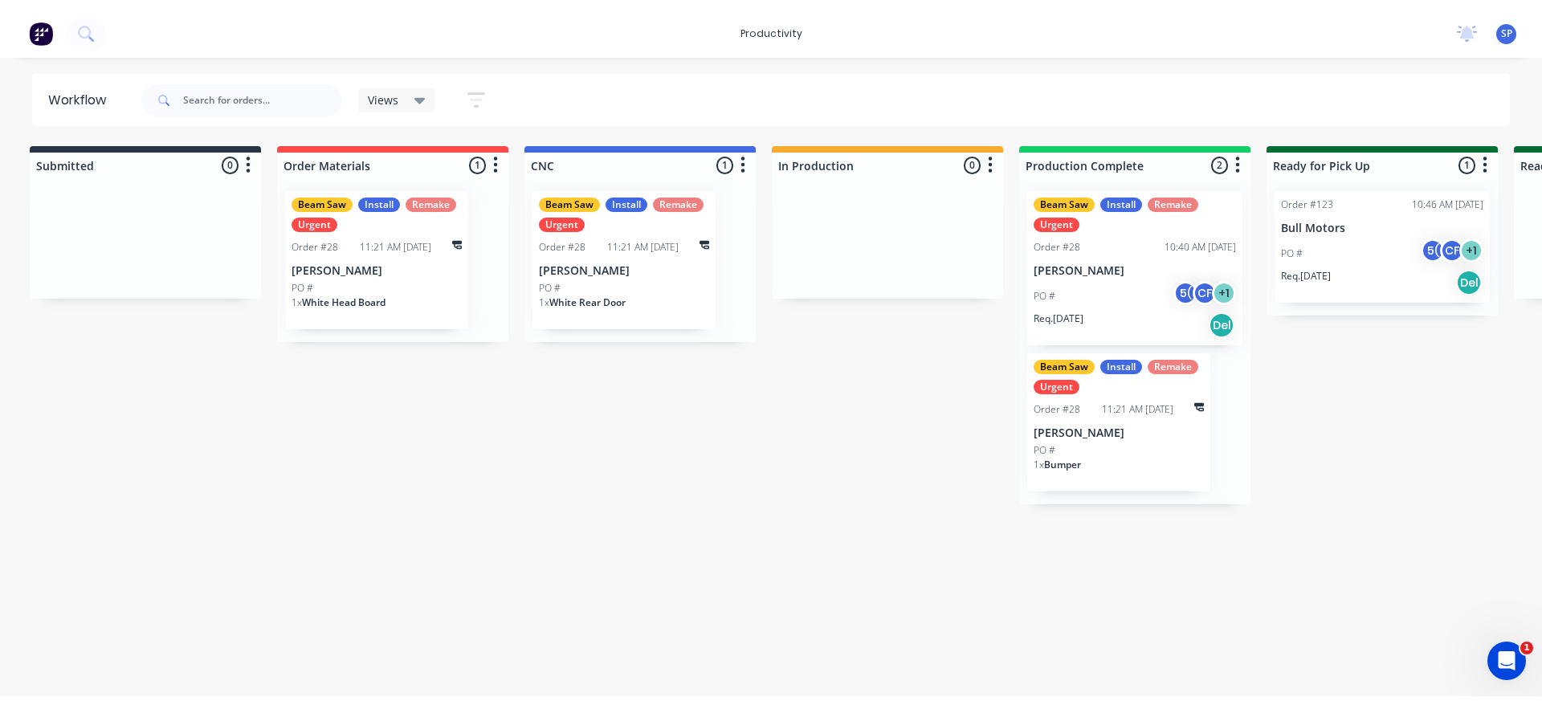
scroll to position [0, 0]
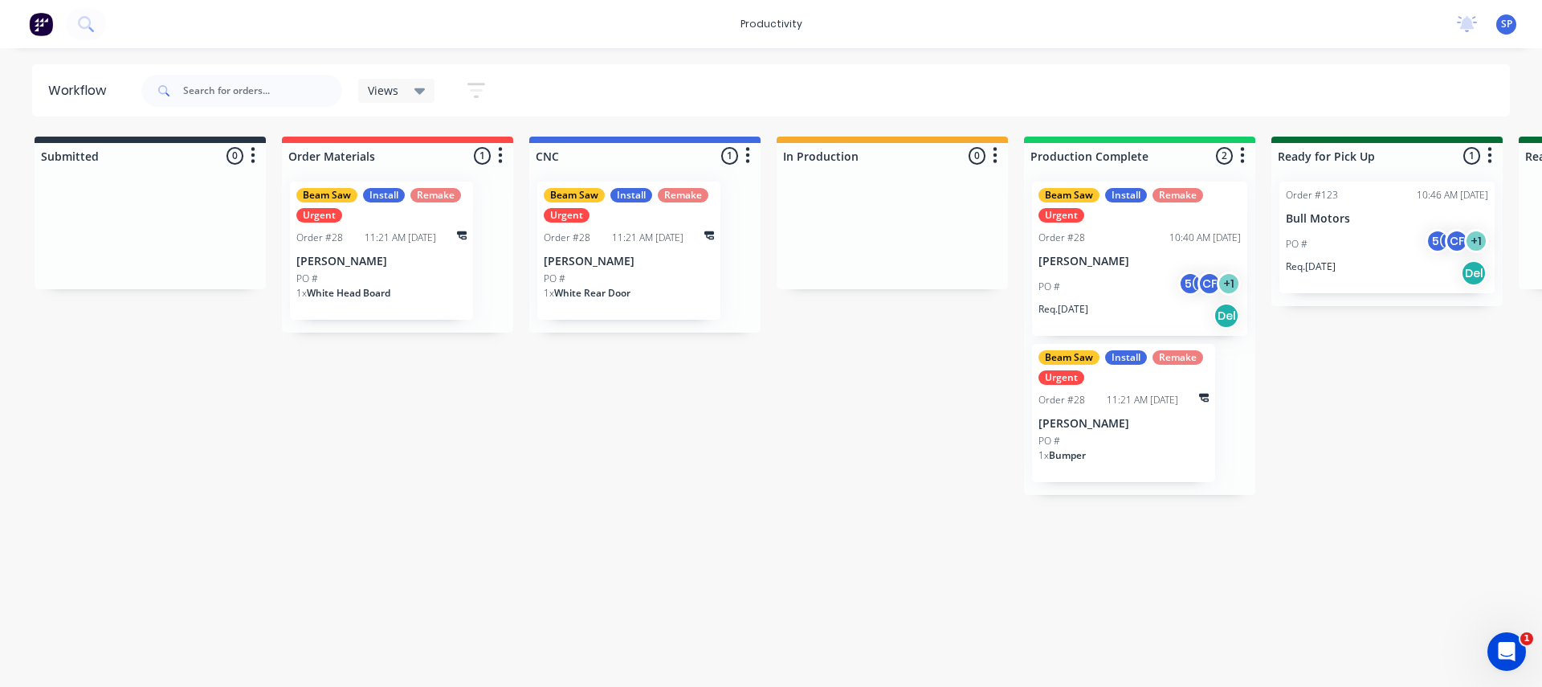
click at [473, 84] on icon "button" at bounding box center [476, 90] width 18 height 15
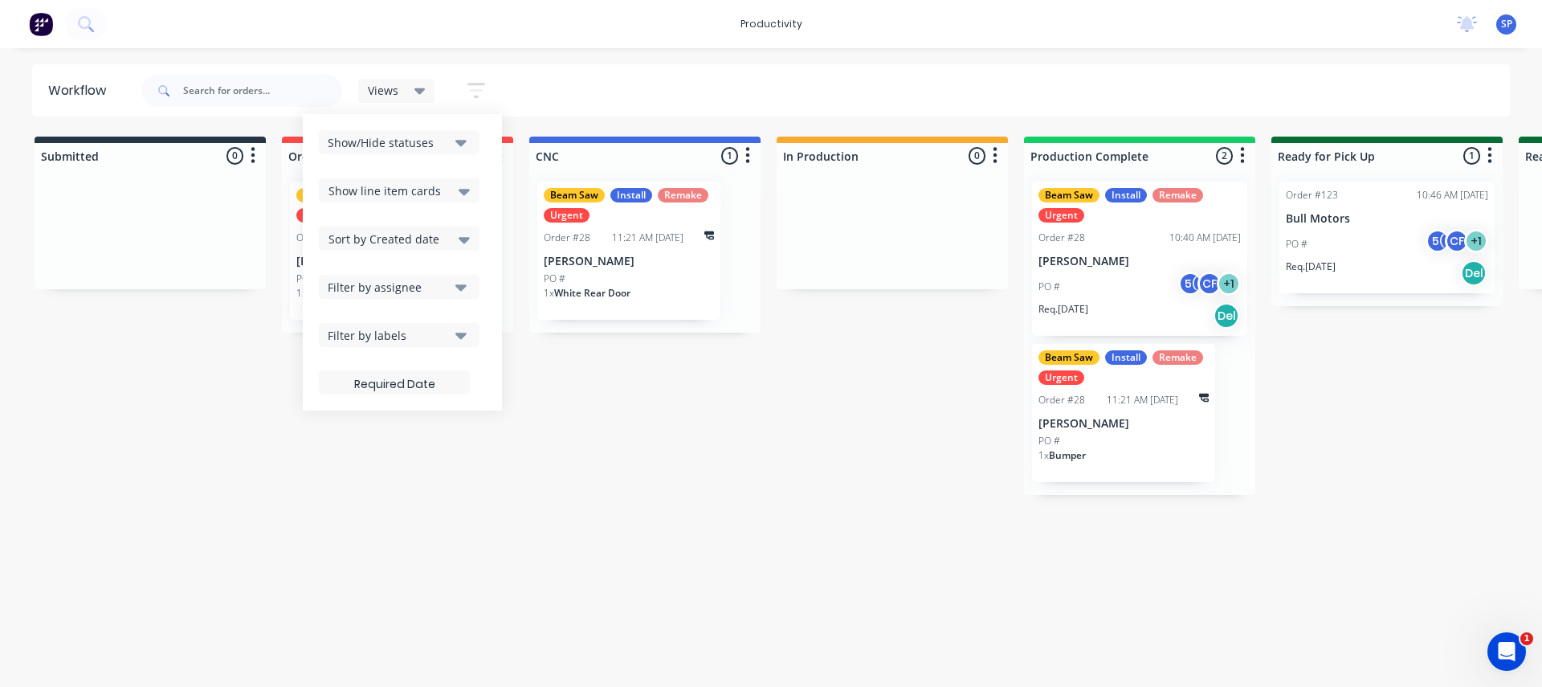
click at [553, 105] on div "Views Save new view None (Default) edit Show/Hide statuses Show line item cards…" at bounding box center [824, 91] width 1373 height 48
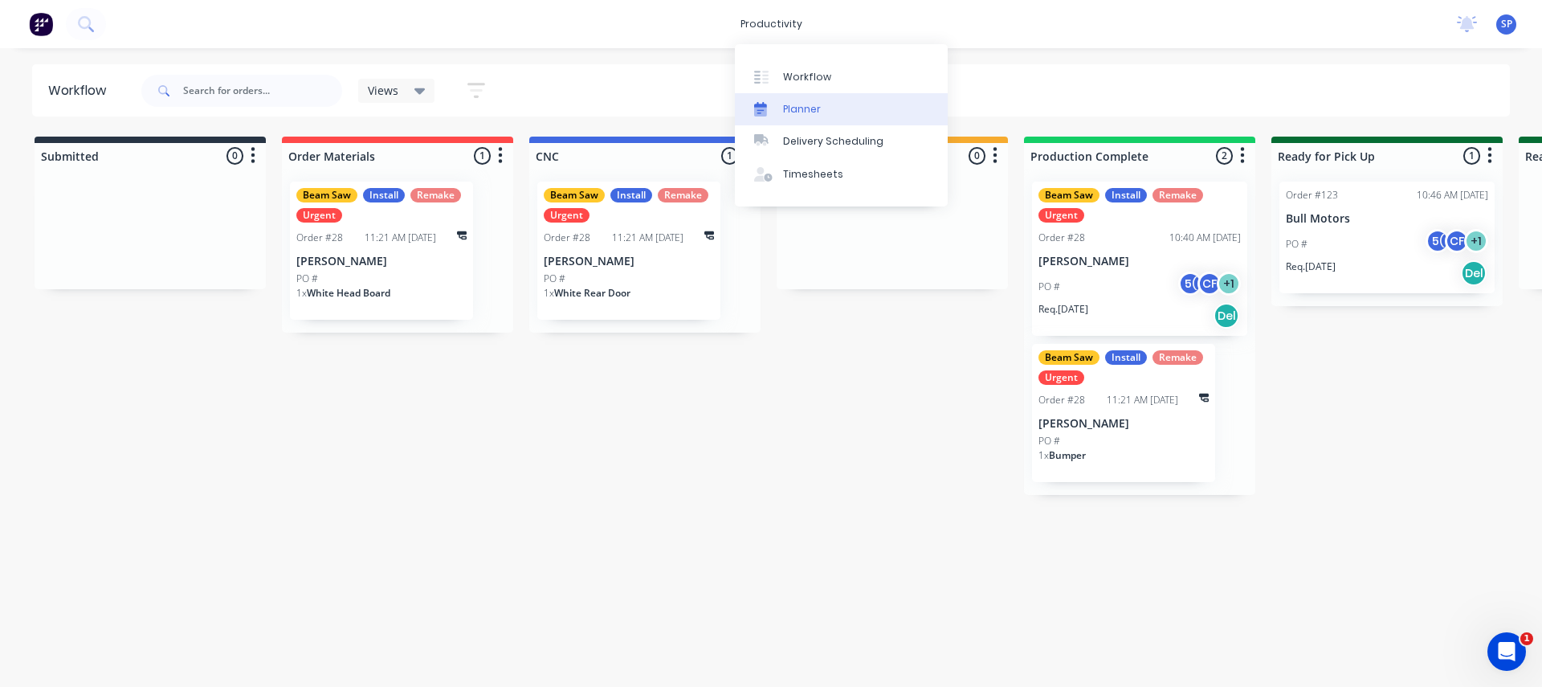
click at [780, 115] on link "Planner" at bounding box center [841, 109] width 213 height 32
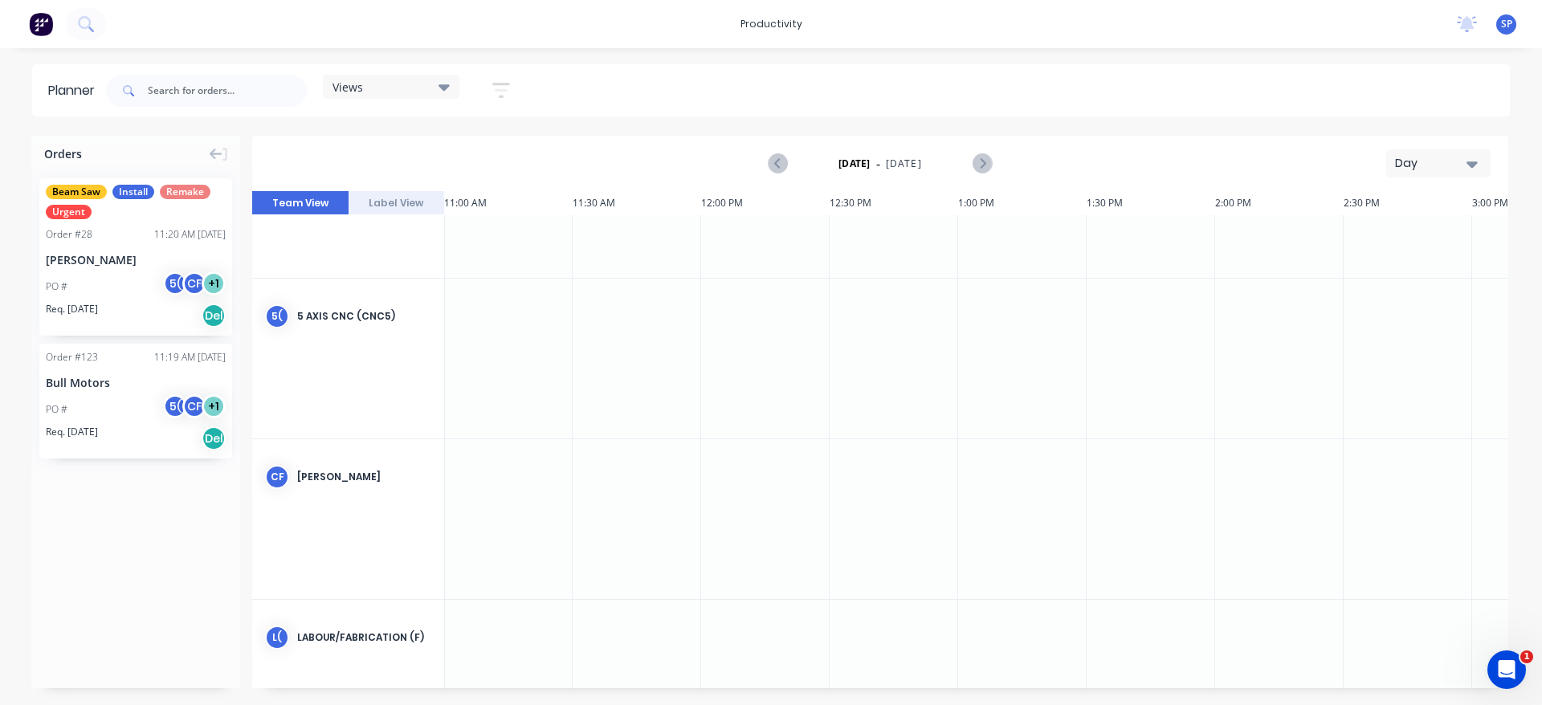
scroll to position [0, 2828]
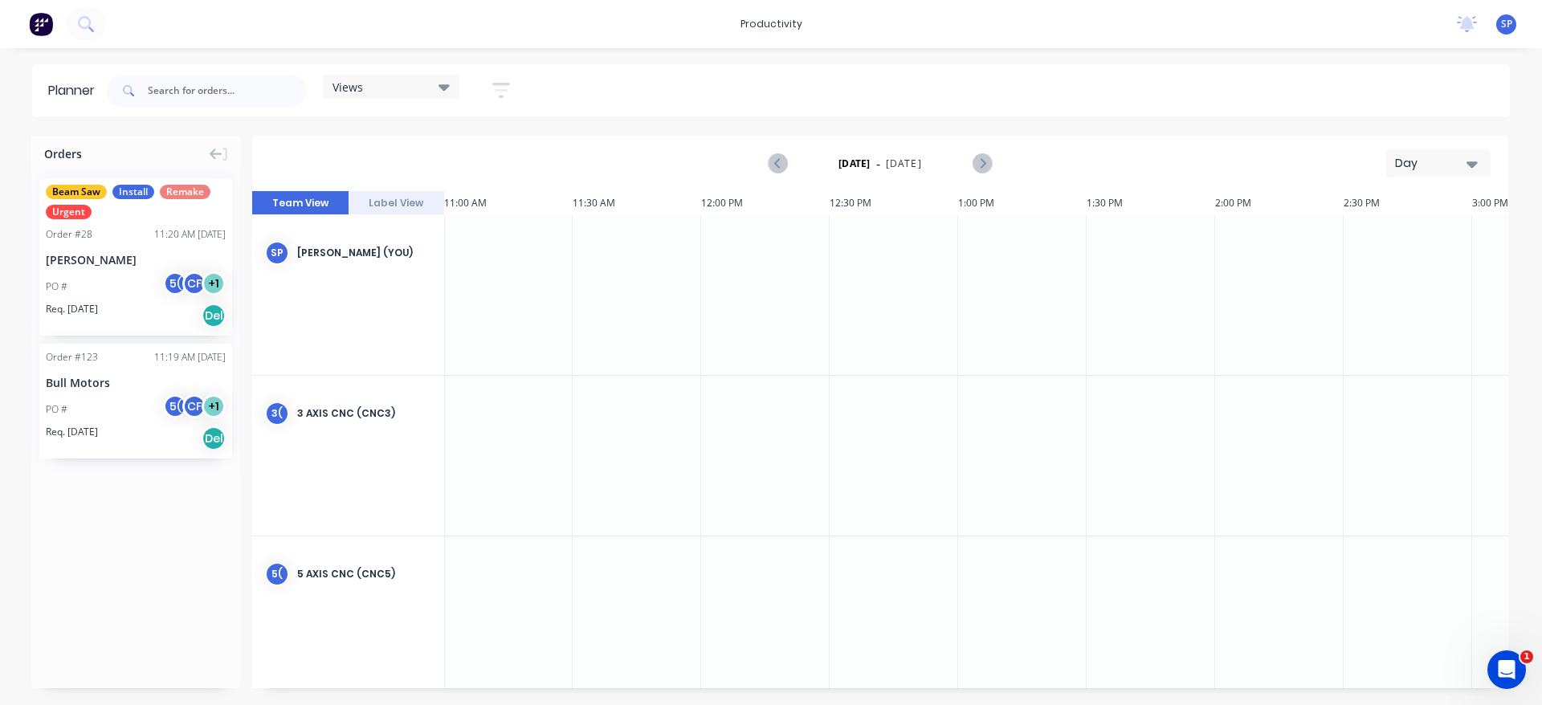
click at [1027, 153] on button "Day" at bounding box center [1438, 163] width 104 height 28
click at [1027, 235] on div "Week" at bounding box center [1409, 238] width 159 height 32
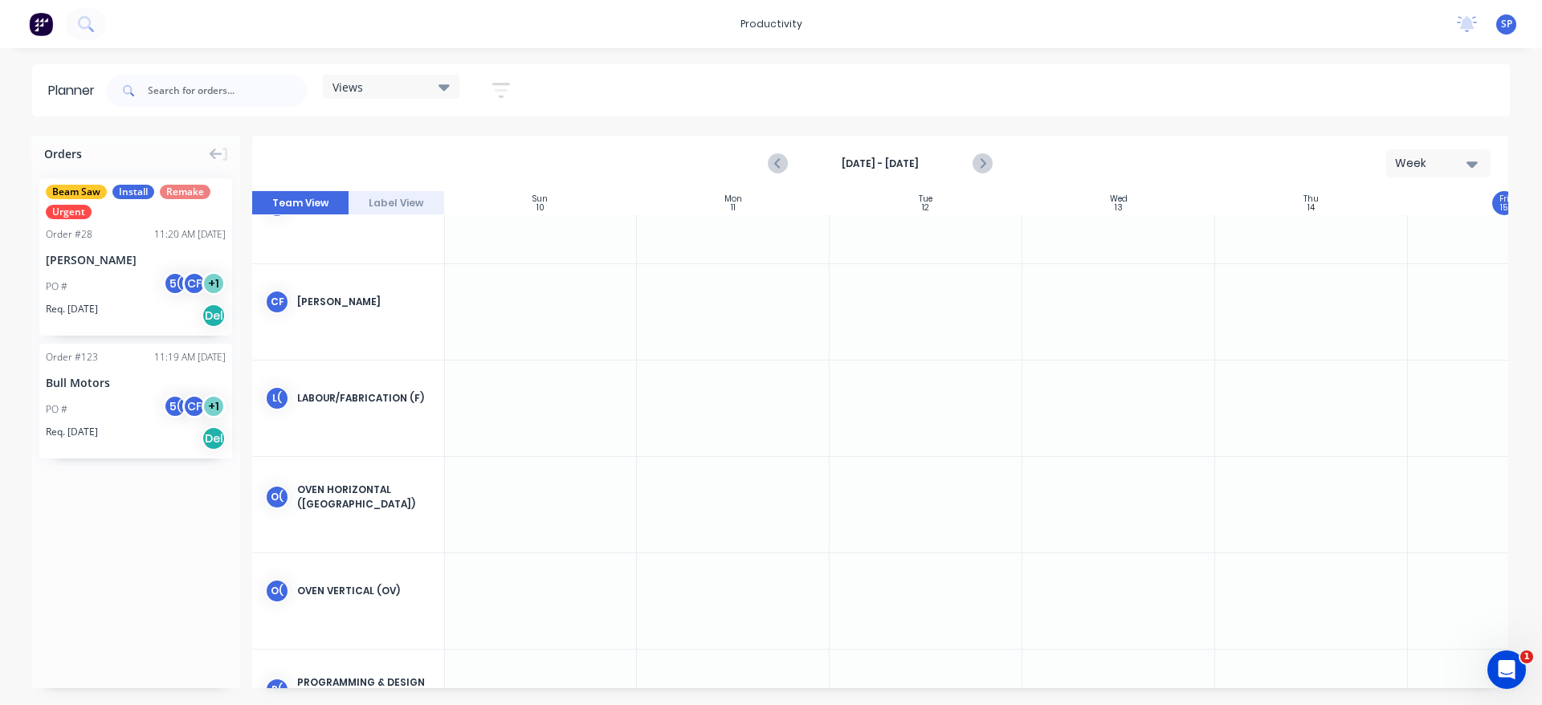
scroll to position [198, 1]
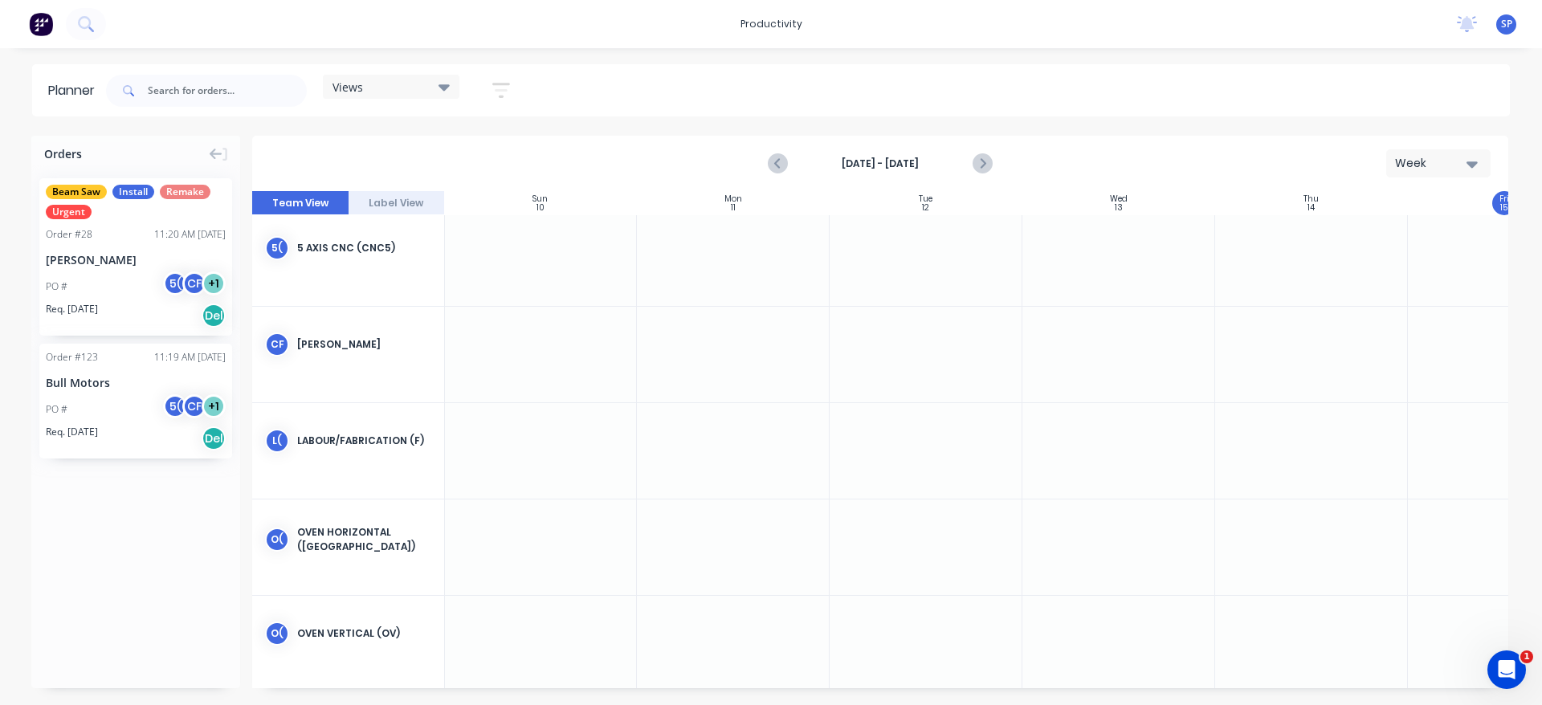
click at [1027, 157] on div "Week" at bounding box center [1432, 163] width 74 height 17
click at [1027, 203] on div "Day" at bounding box center [1409, 206] width 159 height 32
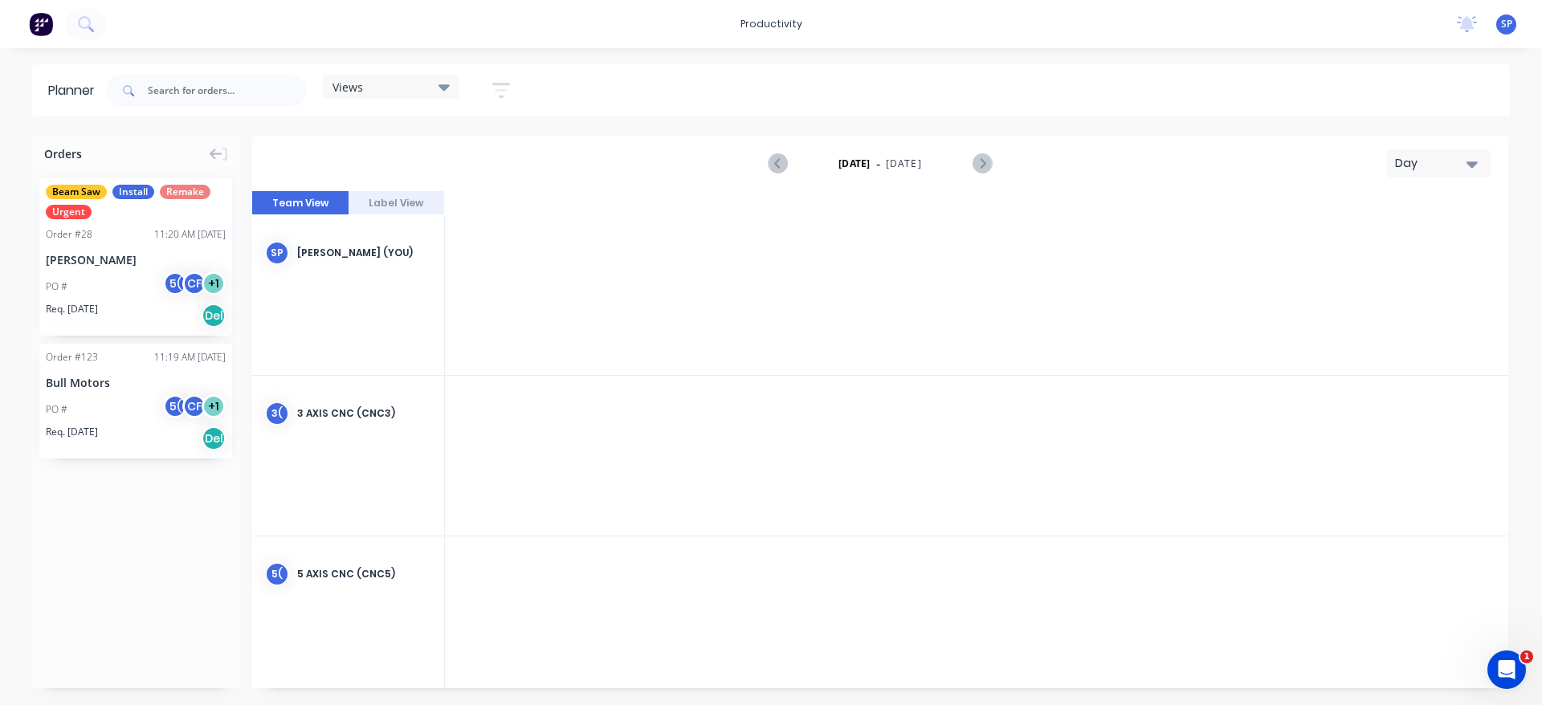
scroll to position [0, 2828]
drag, startPoint x: 174, startPoint y: 550, endPoint x: 1501, endPoint y: 19, distance: 1429.0
click at [1027, 19] on div "SP BCJ Plastic Products Stephen Pearson Productivity Profile Sign out" at bounding box center [1506, 24] width 20 height 20
click at [1027, 29] on span "SP" at bounding box center [1506, 24] width 11 height 14
click at [1027, 29] on div "productivity productivity Workflow Planner Delivery Scheduling Timesheets No ne…" at bounding box center [771, 24] width 1542 height 48
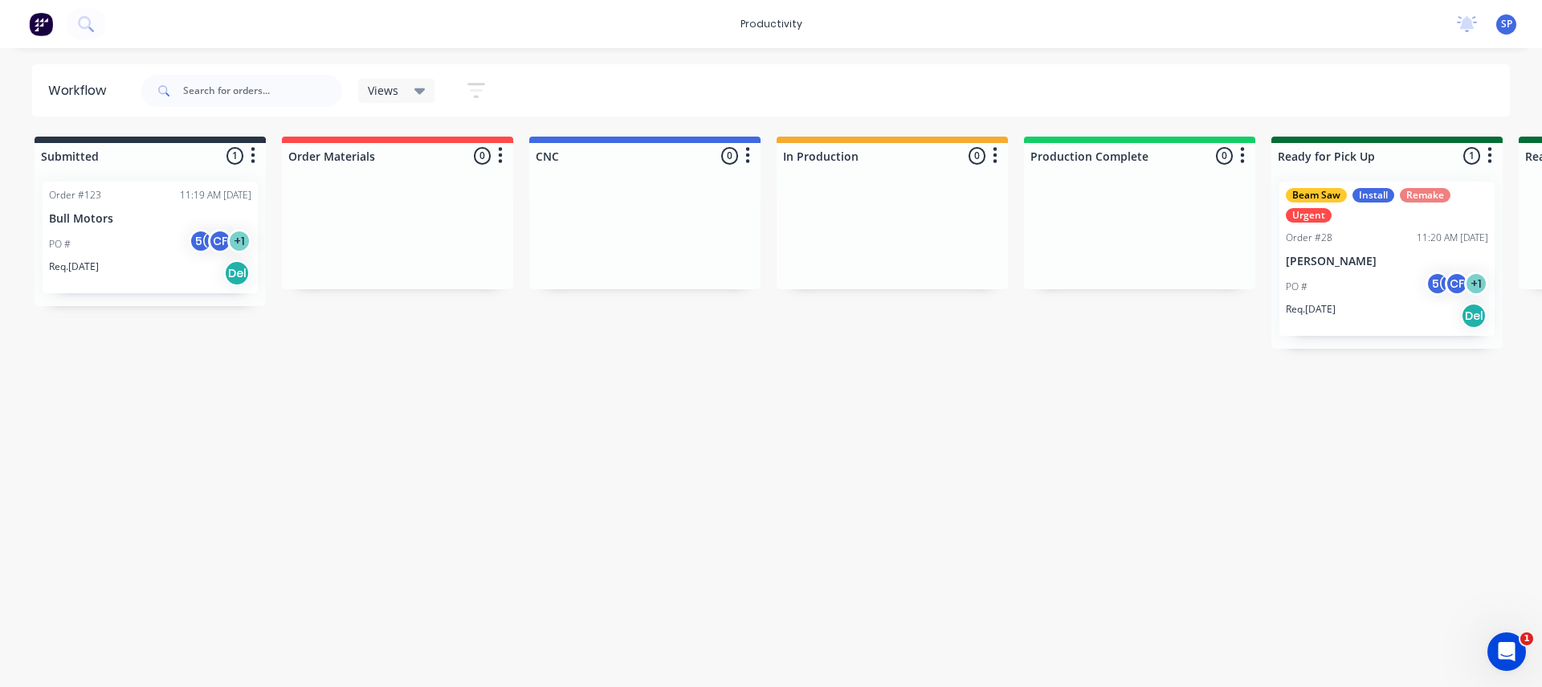
click at [956, 117] on div "Workflow Views Save new view None (Default) edit Show/Hide statuses Show line i…" at bounding box center [771, 359] width 1542 height 590
click at [1505, 656] on icon "Open Intercom Messenger" at bounding box center [1507, 651] width 27 height 27
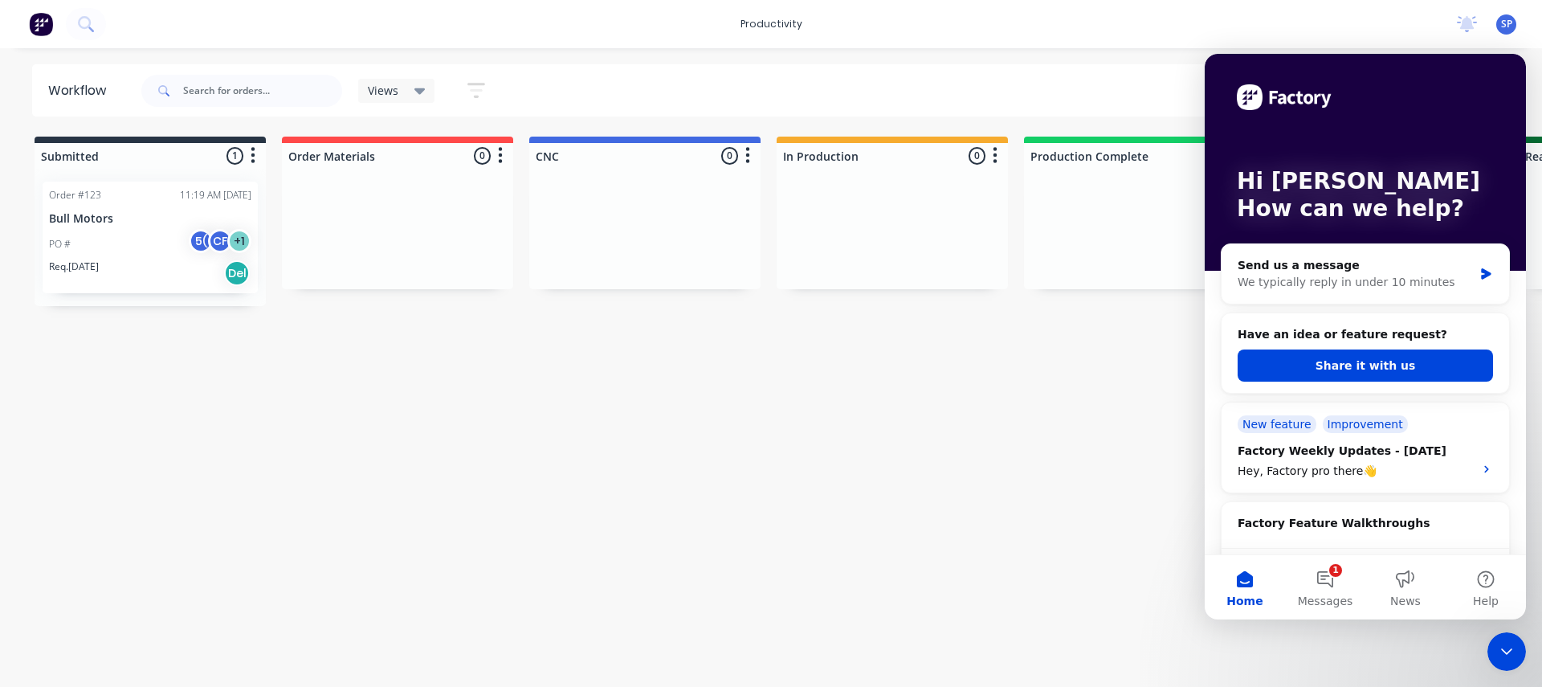
click at [1505, 658] on icon "Close Intercom Messenger" at bounding box center [1506, 651] width 19 height 19
click at [1505, 658] on icon "Open Intercom Messenger" at bounding box center [1507, 651] width 27 height 27
click at [1505, 658] on icon "Close Intercom Messenger" at bounding box center [1506, 651] width 19 height 19
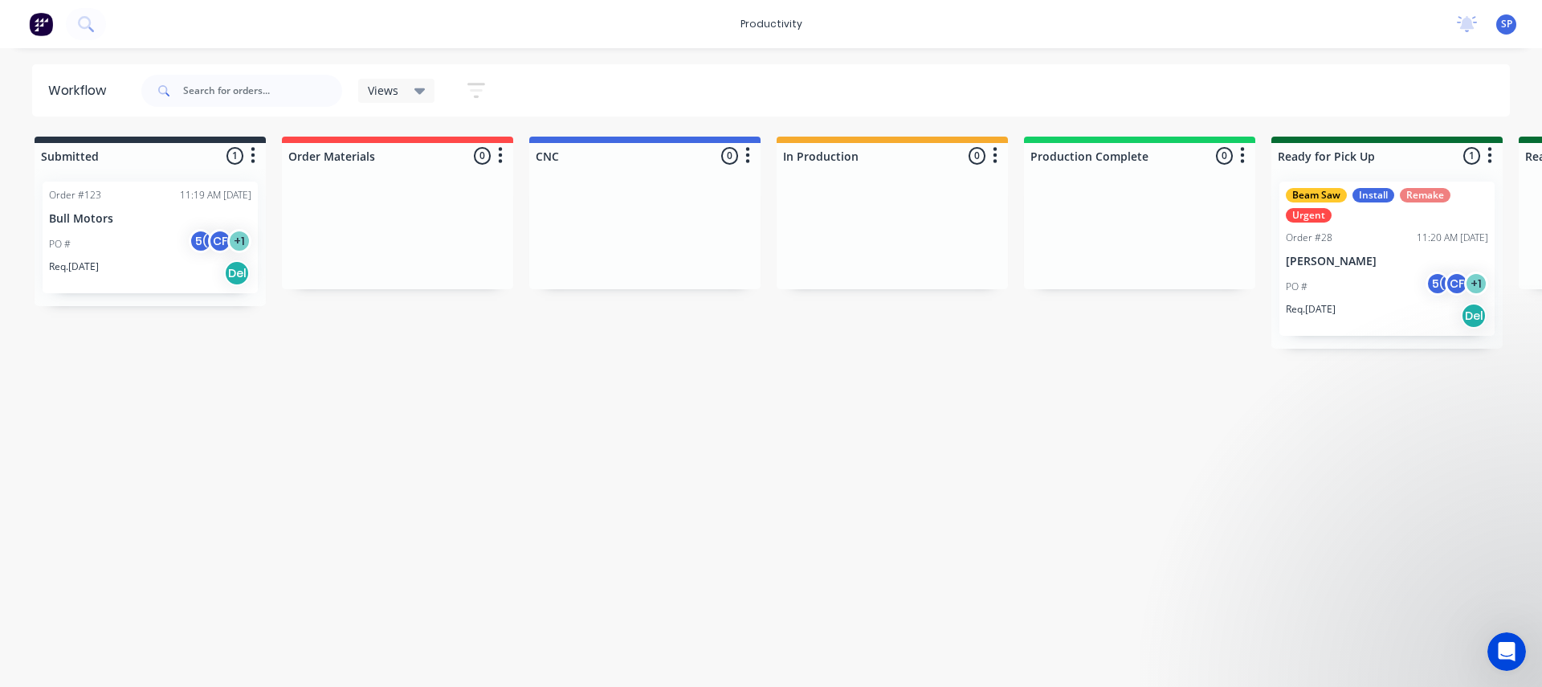
click at [101, 304] on div "Order #123 11:19 AM [DATE] Bull Motors PO # 5( CF + 1 Req. [DATE] Del" at bounding box center [150, 237] width 231 height 137
click at [141, 284] on div "Req. [DATE] Del" at bounding box center [150, 272] width 202 height 27
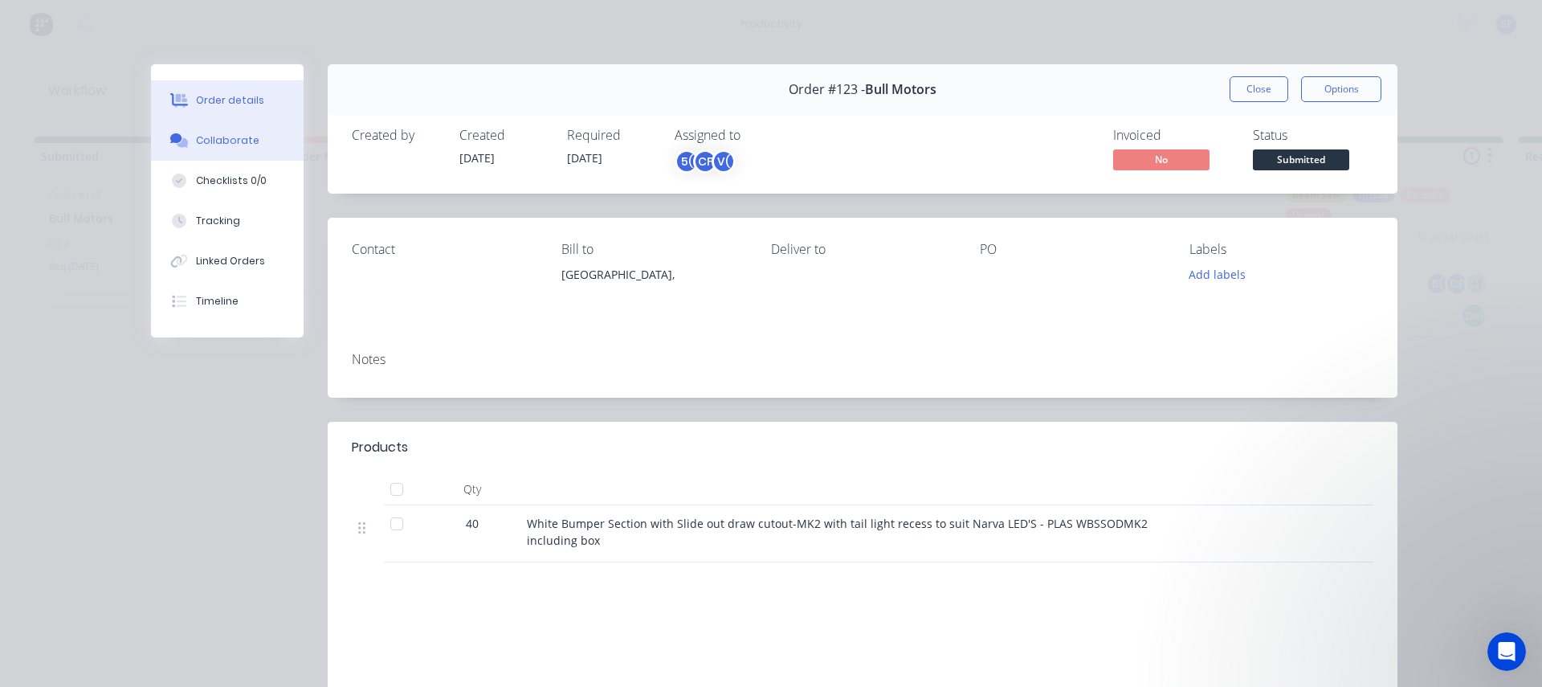
drag, startPoint x: 209, startPoint y: 147, endPoint x: 207, endPoint y: 158, distance: 11.4
click at [207, 158] on button "Collaborate" at bounding box center [227, 140] width 153 height 40
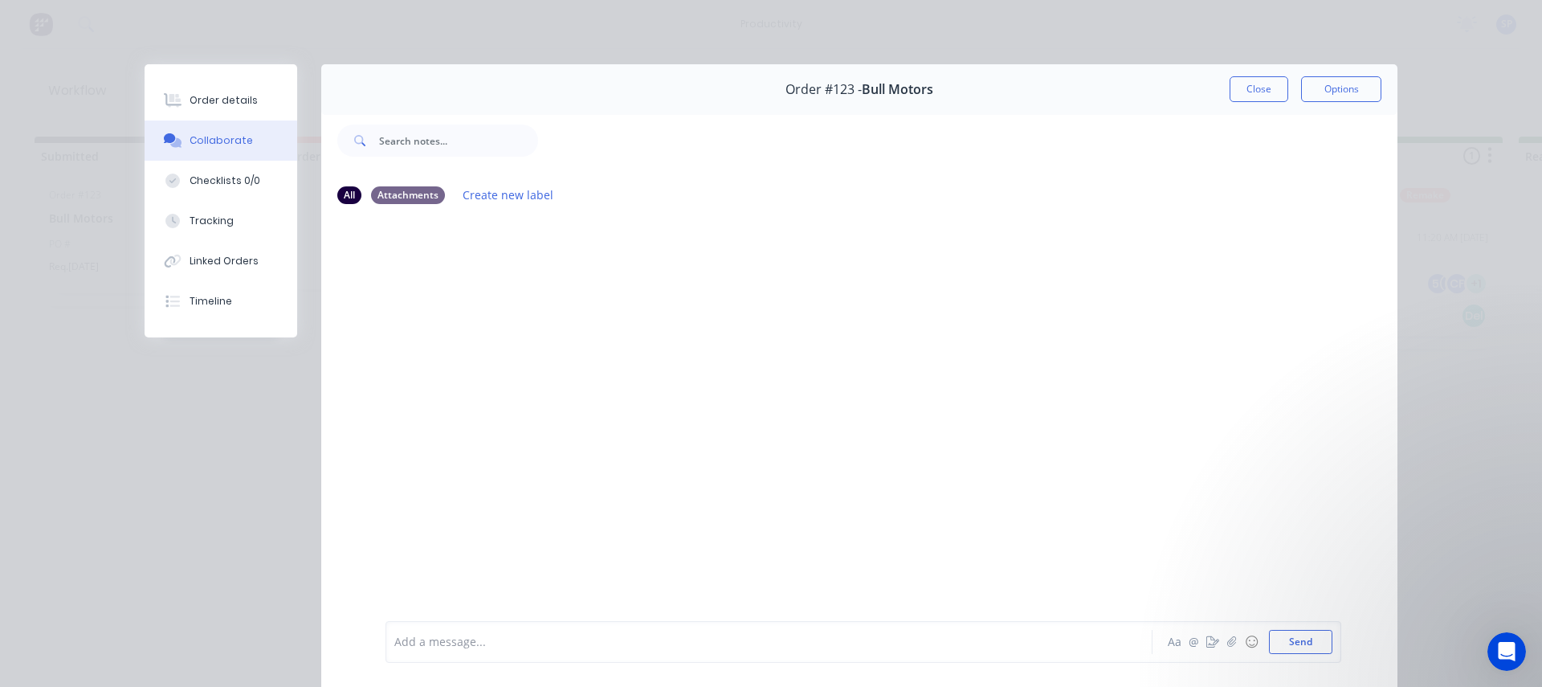
click at [421, 292] on div at bounding box center [859, 419] width 1076 height 402
click at [1263, 92] on button "Close" at bounding box center [1259, 89] width 59 height 26
